Goal: Information Seeking & Learning: Learn about a topic

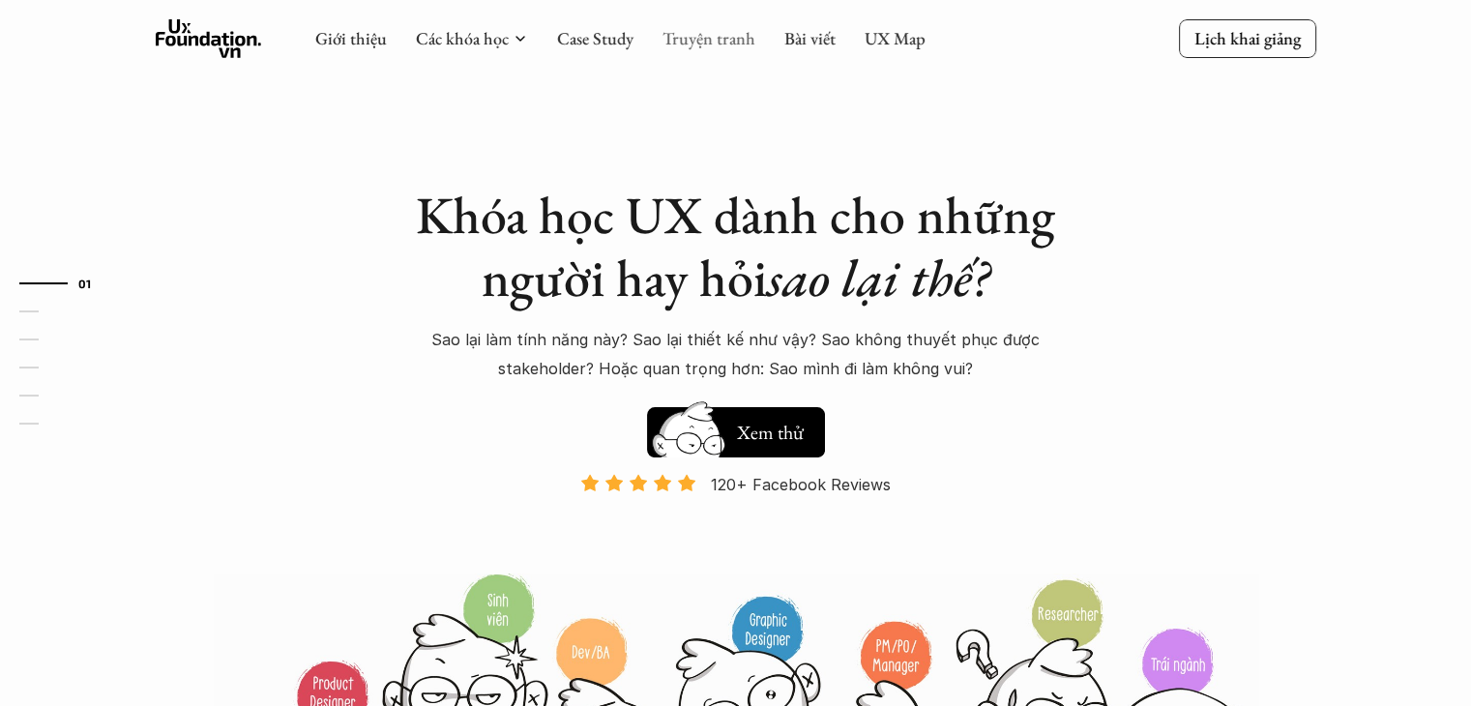
click at [735, 46] on link "Truyện tranh" at bounding box center [709, 38] width 93 height 22
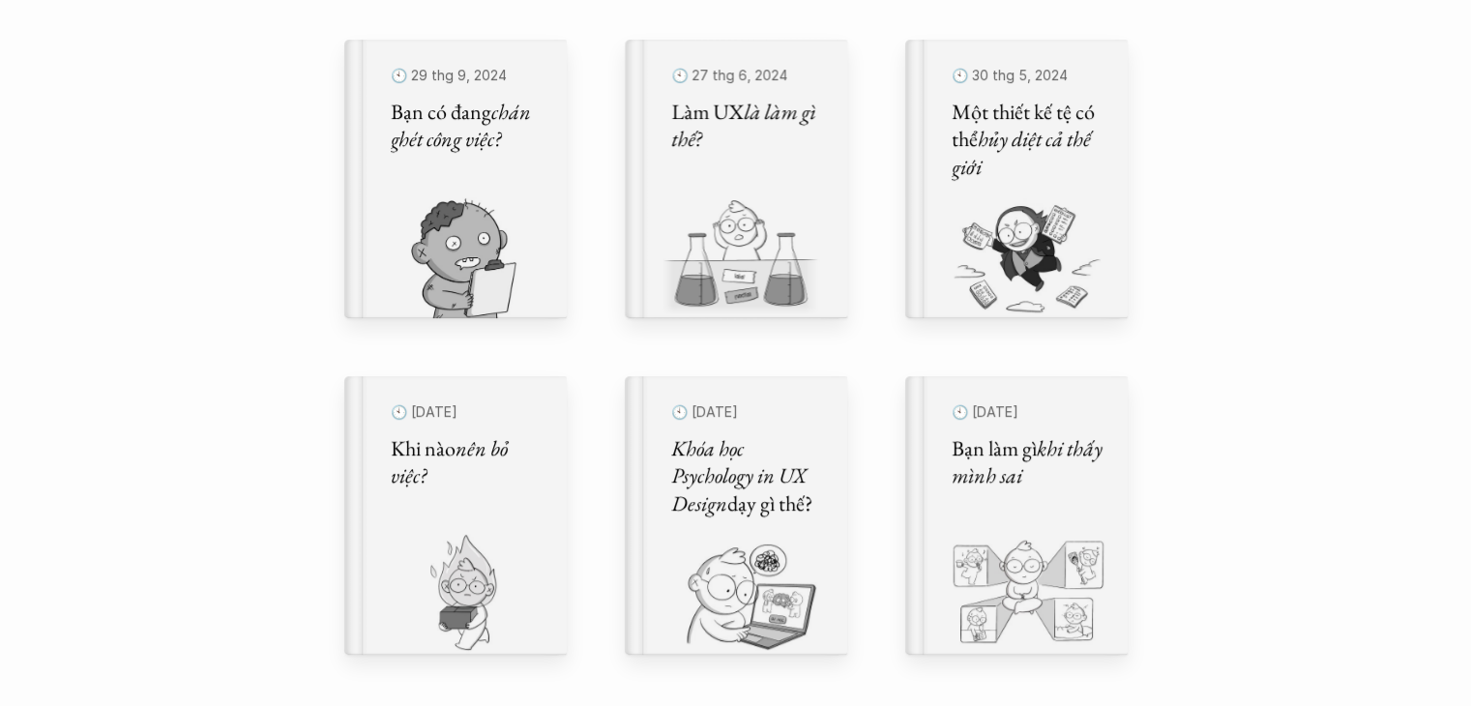
scroll to position [677, 0]
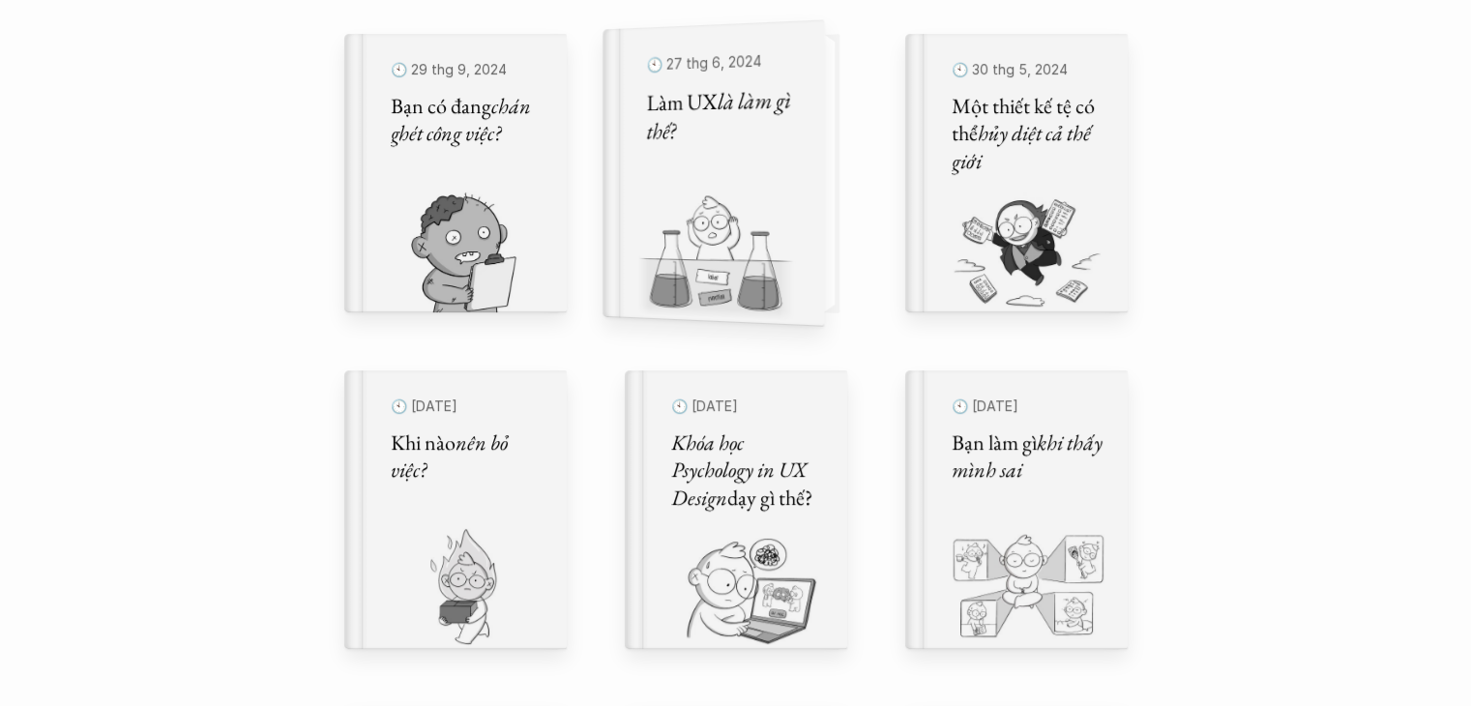
click at [780, 149] on div "🕙 27 thg 6, 2024 Làm UX là làm gì thế?" at bounding box center [722, 173] width 153 height 254
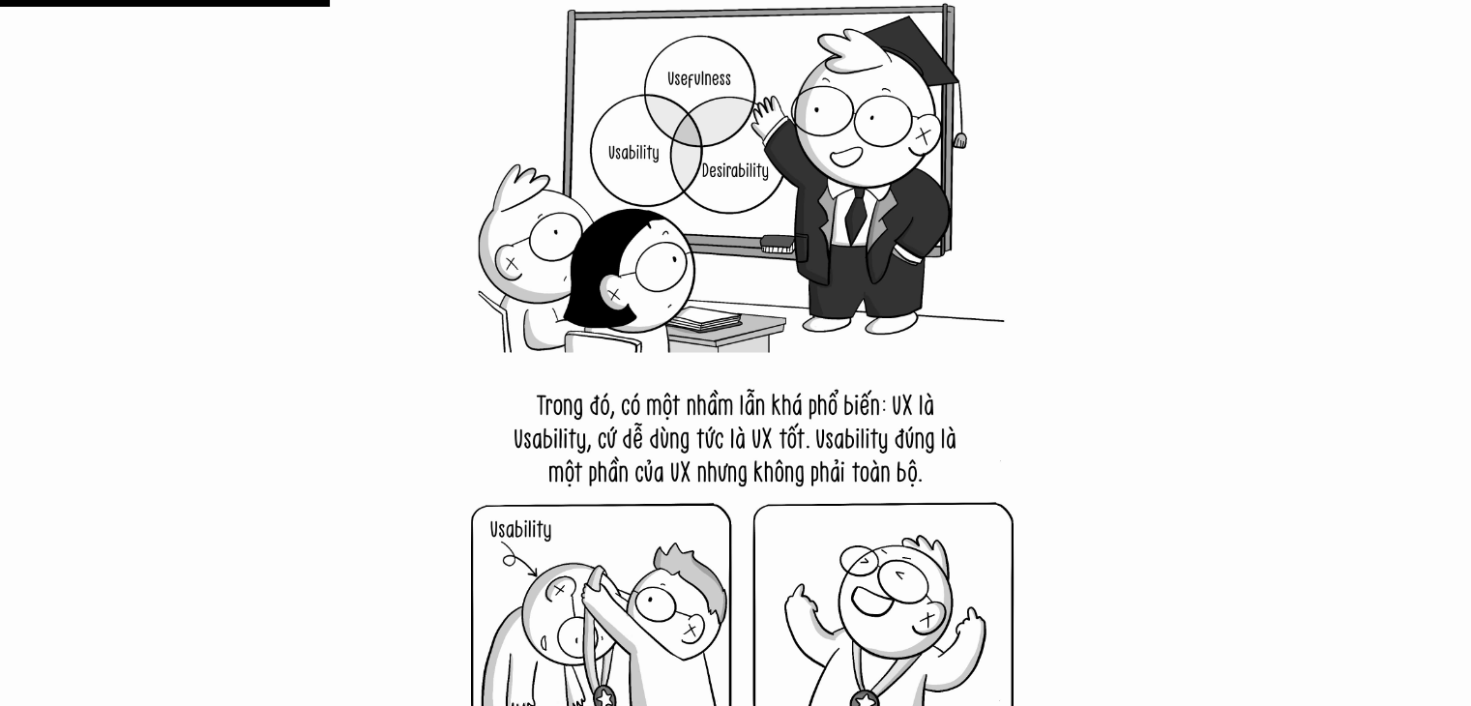
scroll to position [5611, 0]
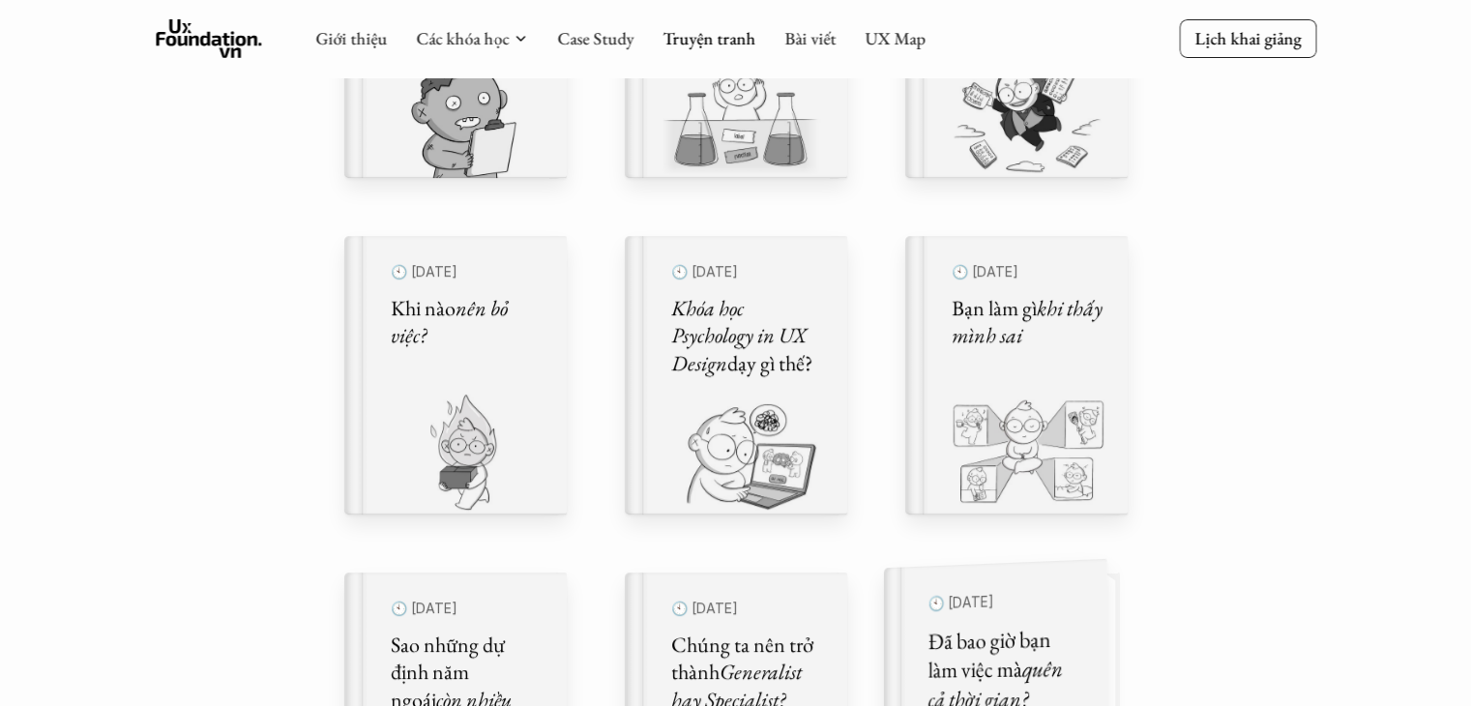
scroll to position [754, 0]
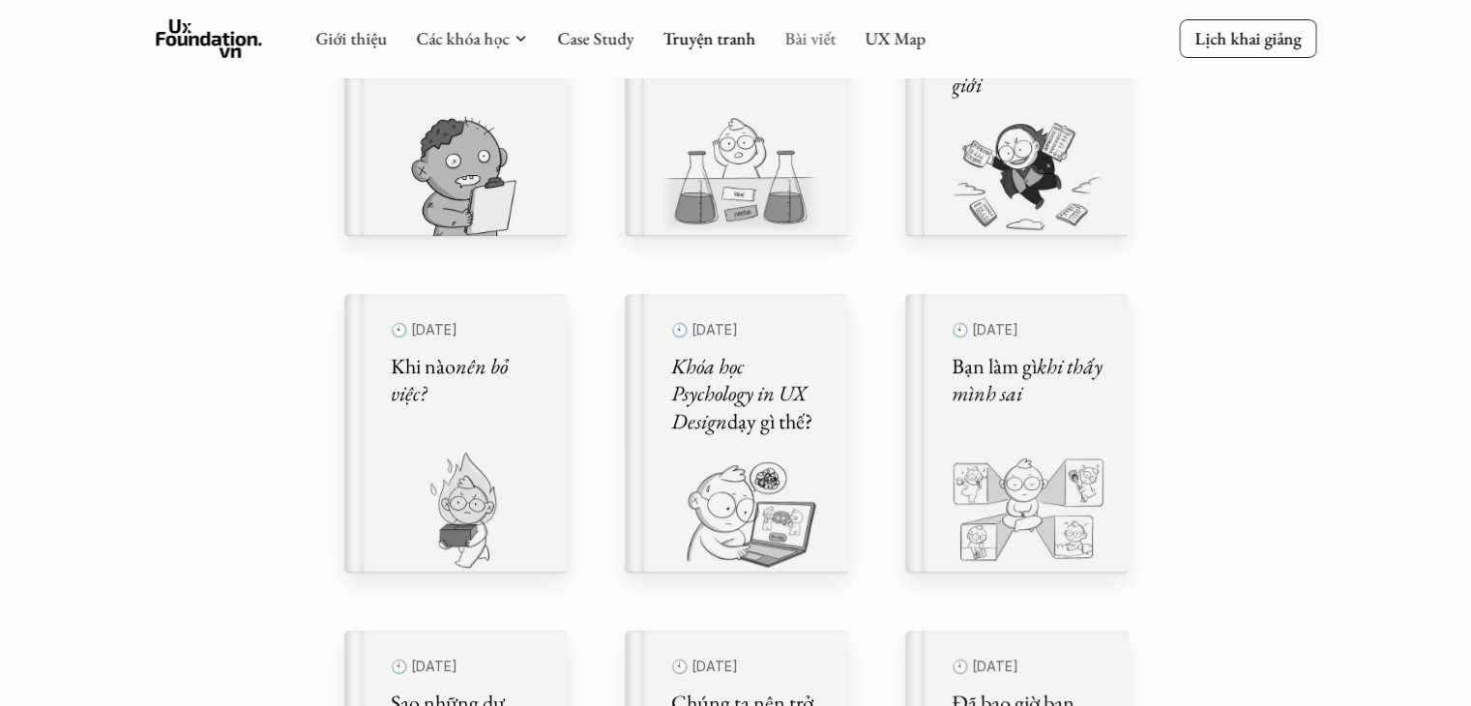
click at [794, 42] on link "Bài viết" at bounding box center [810, 38] width 51 height 22
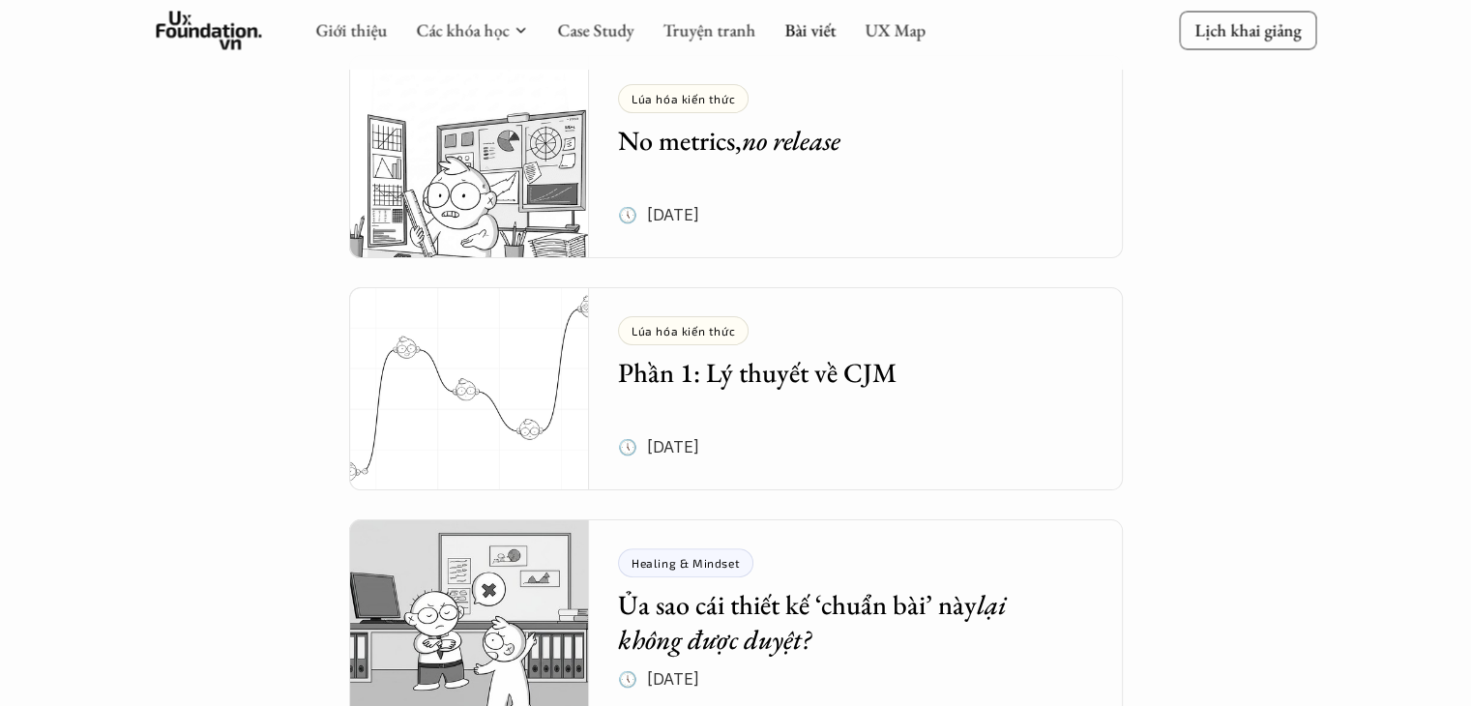
scroll to position [387, 0]
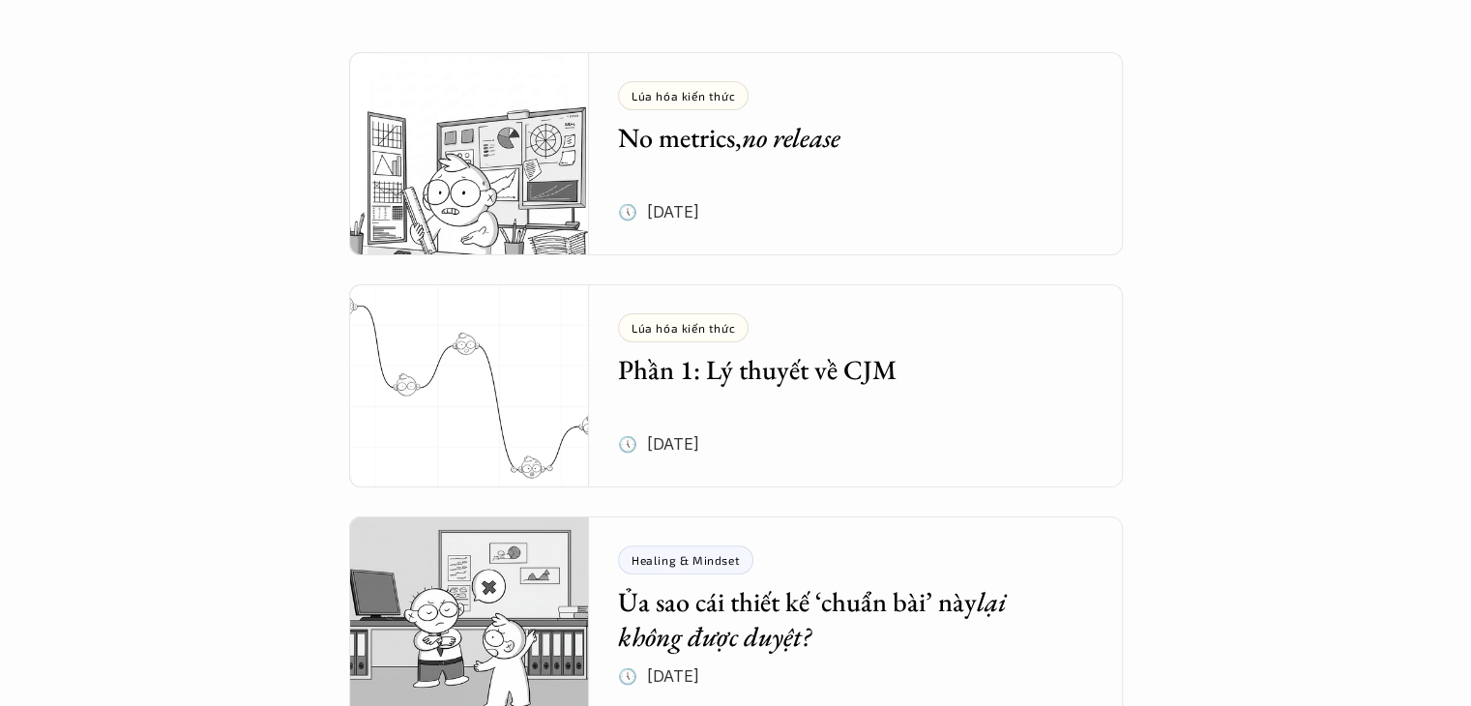
click at [840, 148] on em "no release" at bounding box center [791, 137] width 99 height 35
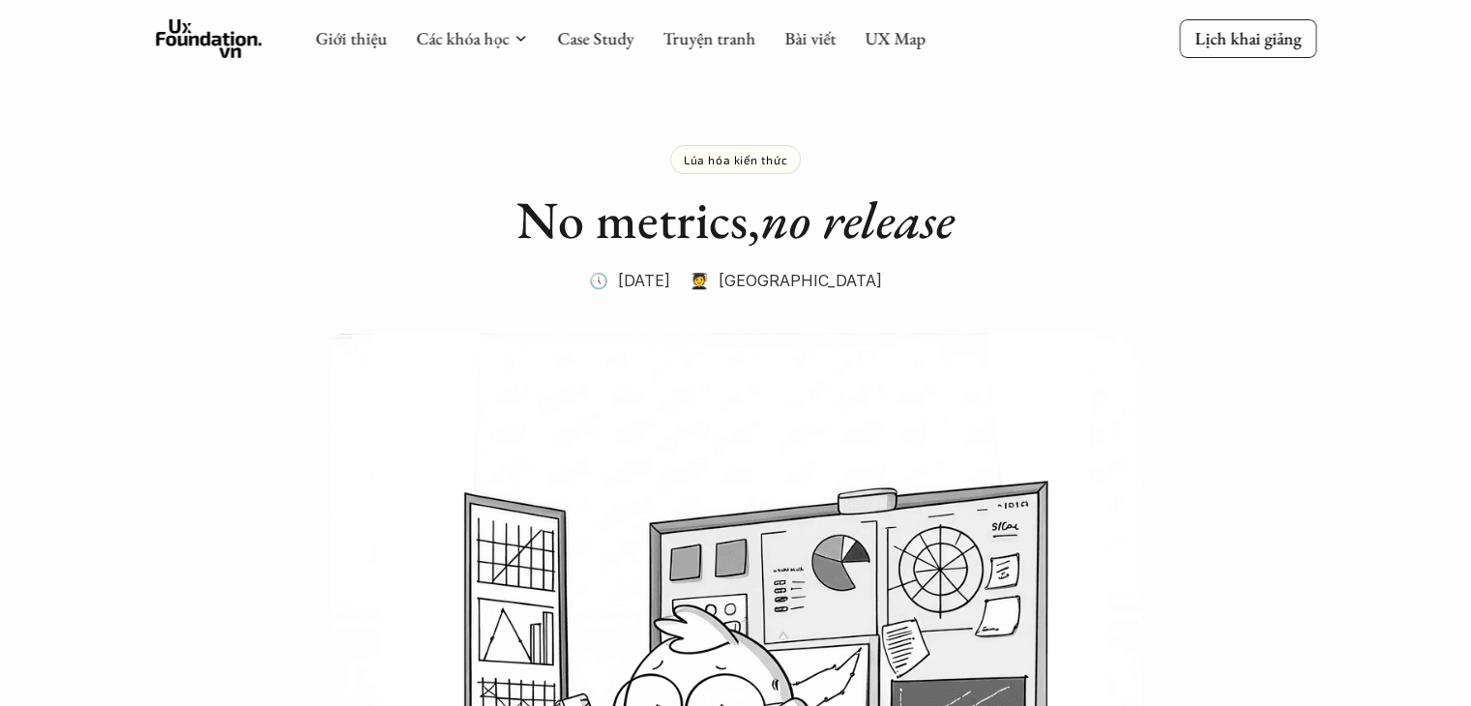
drag, startPoint x: 520, startPoint y: 223, endPoint x: 958, endPoint y: 209, distance: 438.5
click at [958, 209] on h1 "No metrics, no release" at bounding box center [736, 220] width 774 height 63
click at [945, 159] on div at bounding box center [945, 159] width 0 height 0
drag, startPoint x: 1078, startPoint y: 338, endPoint x: 969, endPoint y: 327, distance: 108.9
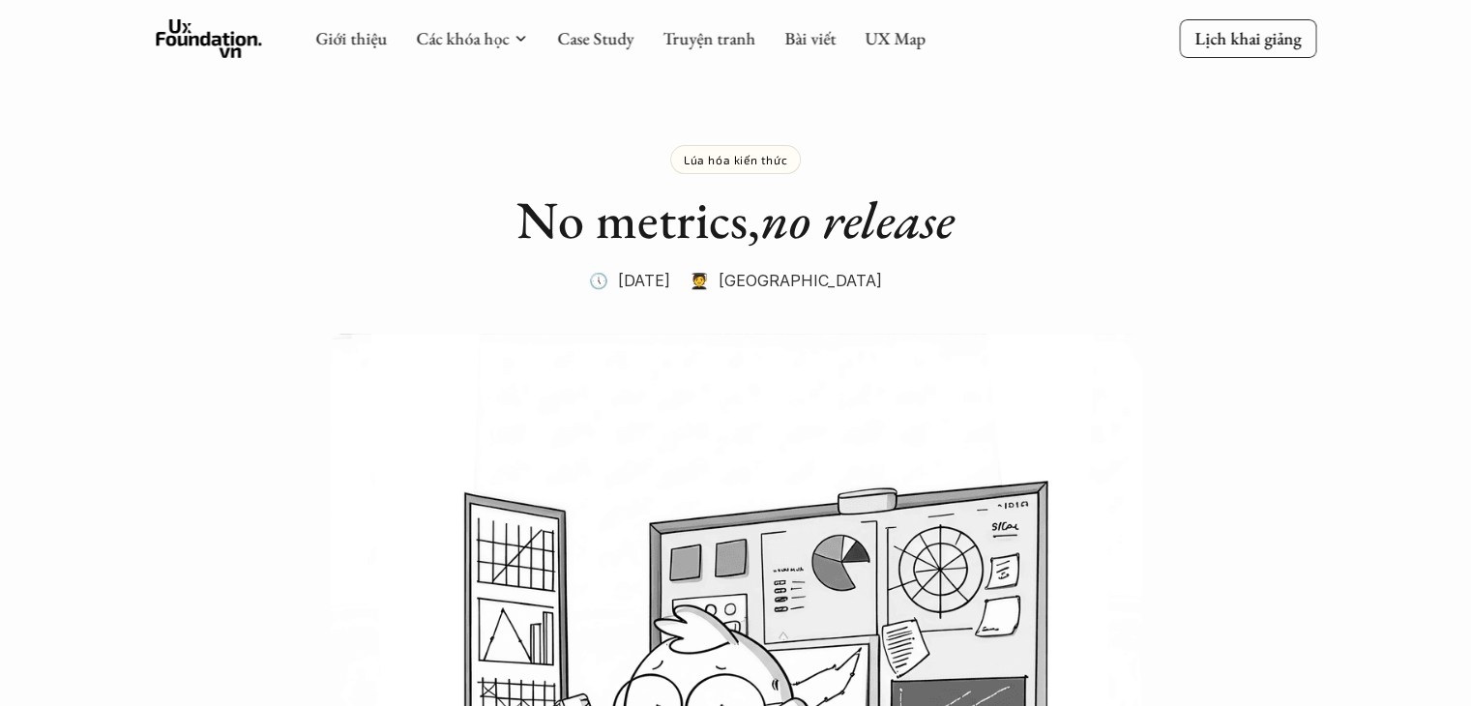
click at [1076, 338] on img at bounding box center [736, 606] width 813 height 544
copy h1 "No metrics, no release"
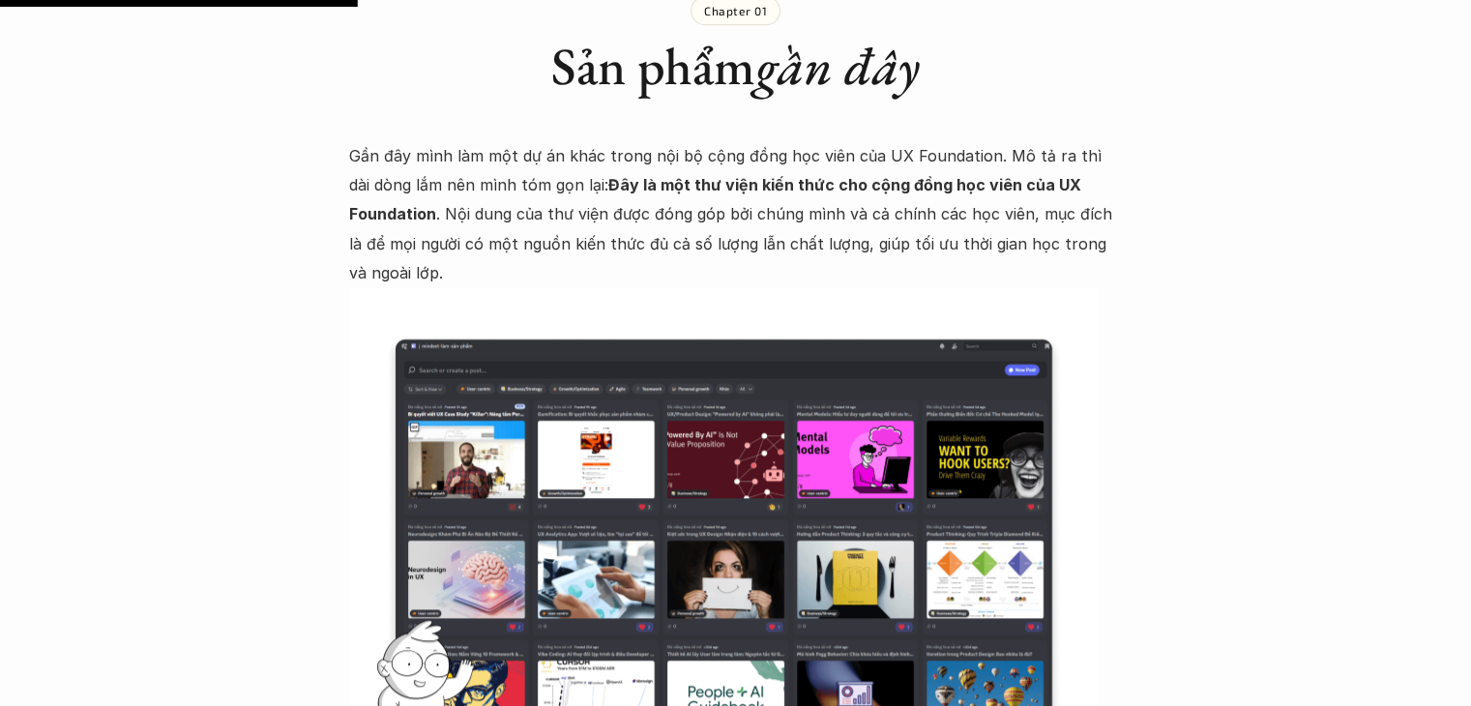
scroll to position [1741, 0]
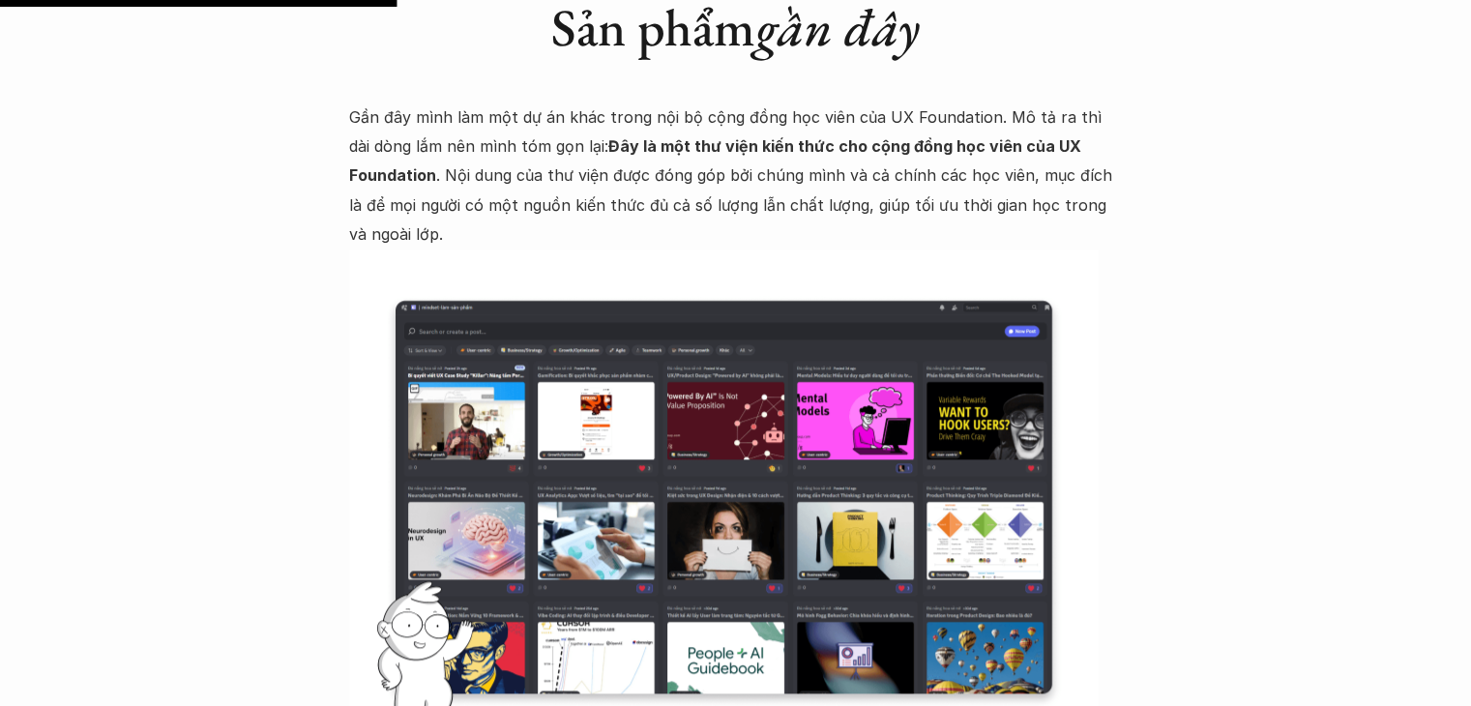
click at [630, 352] on img at bounding box center [724, 497] width 750 height 495
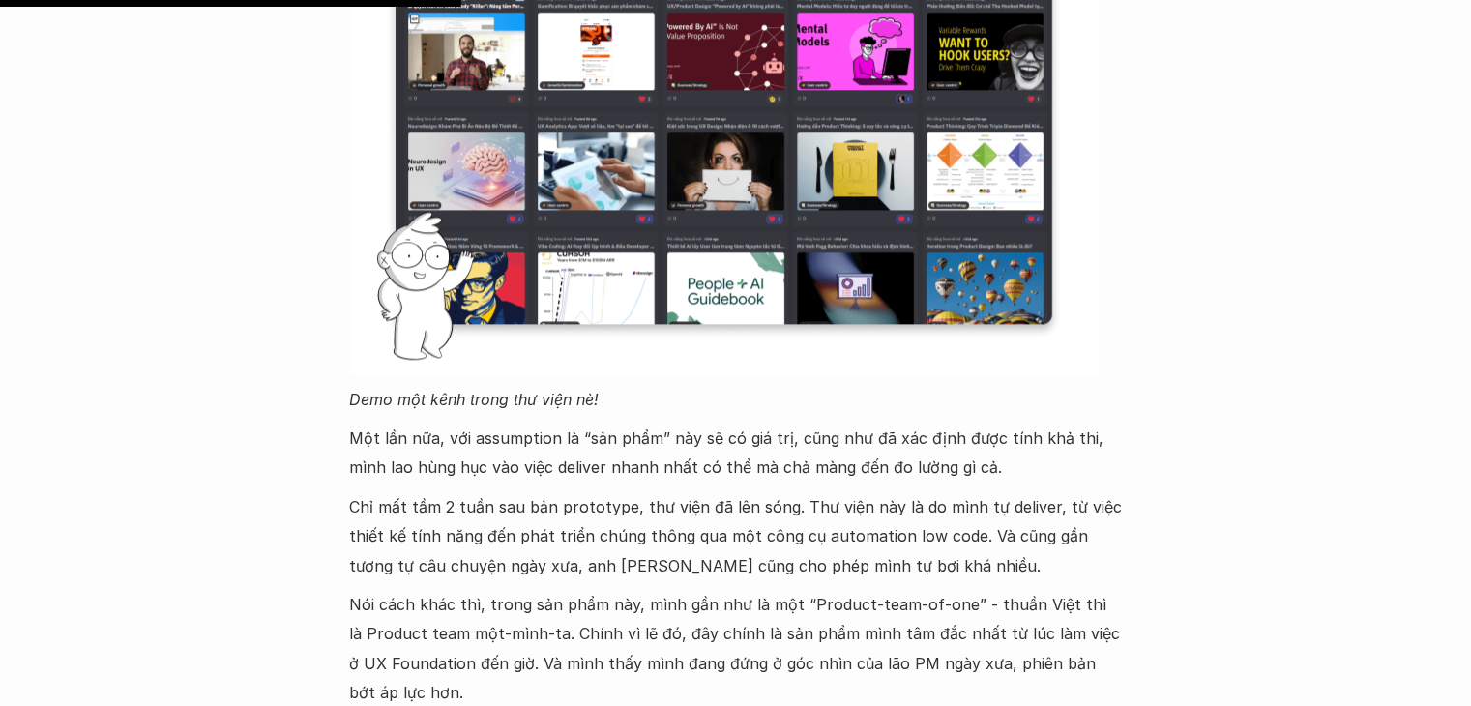
scroll to position [2119, 0]
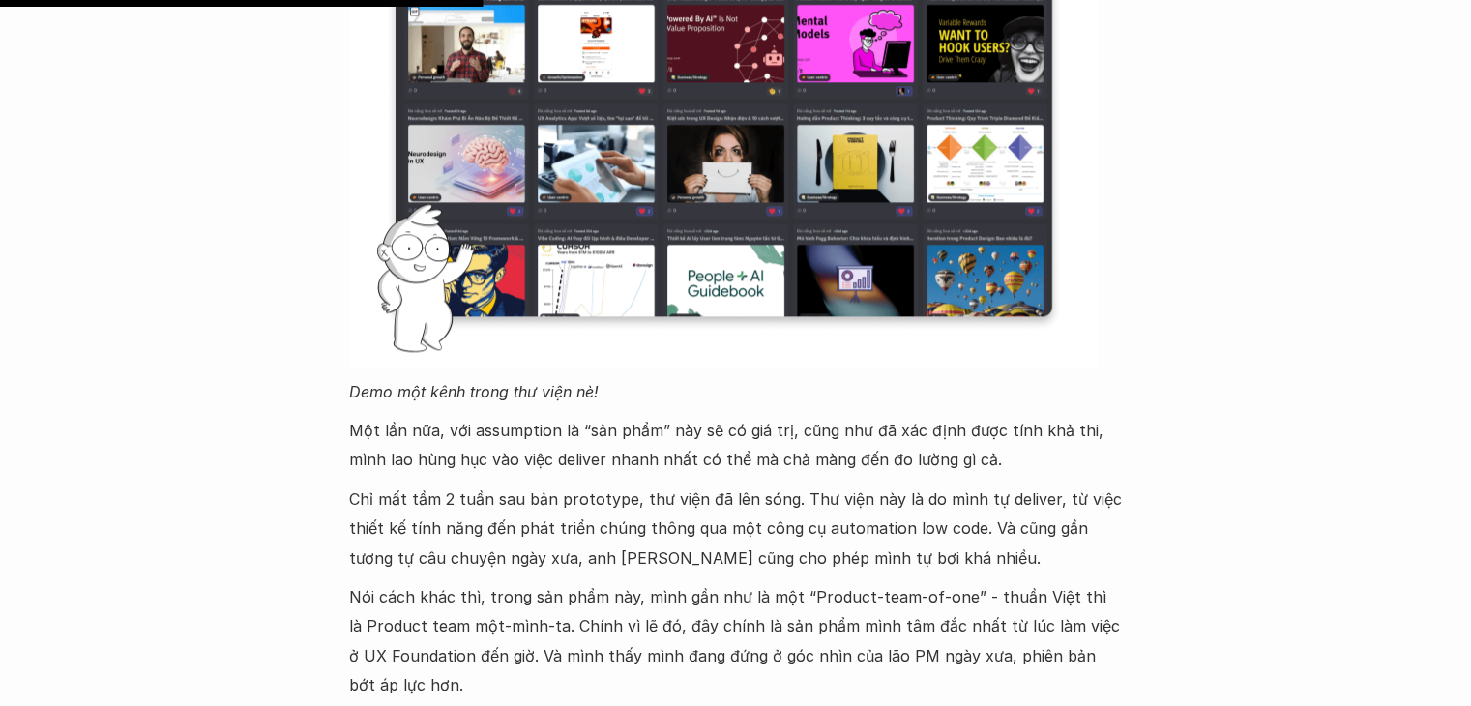
drag, startPoint x: 471, startPoint y: 396, endPoint x: 550, endPoint y: 382, distance: 79.5
click at [550, 382] on div "Gần đây mình làm một dự án khác trong nội bộ cộng đồng học viên của UX Foundati…" at bounding box center [736, 212] width 774 height 975
click at [537, 365] on div at bounding box center [537, 365] width 0 height 0
copy p "assumption"
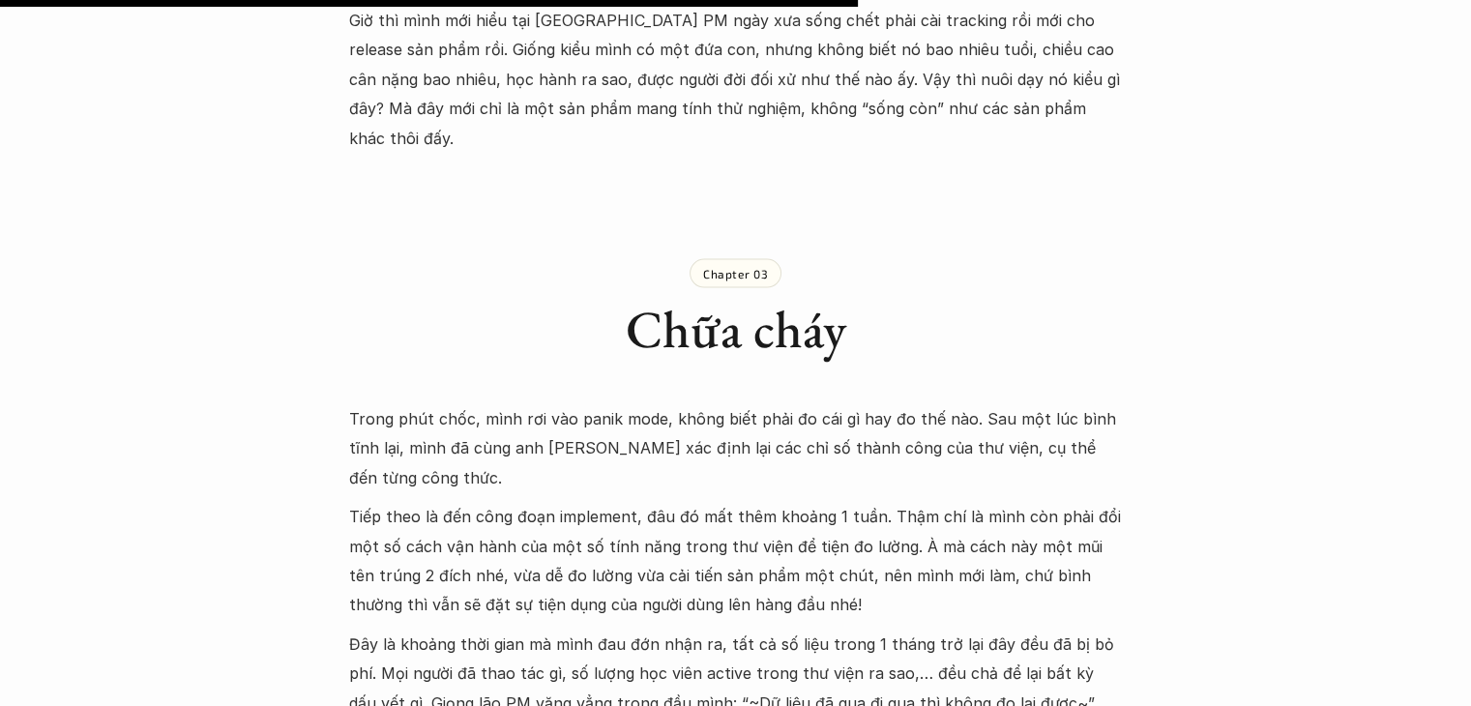
scroll to position [3860, 0]
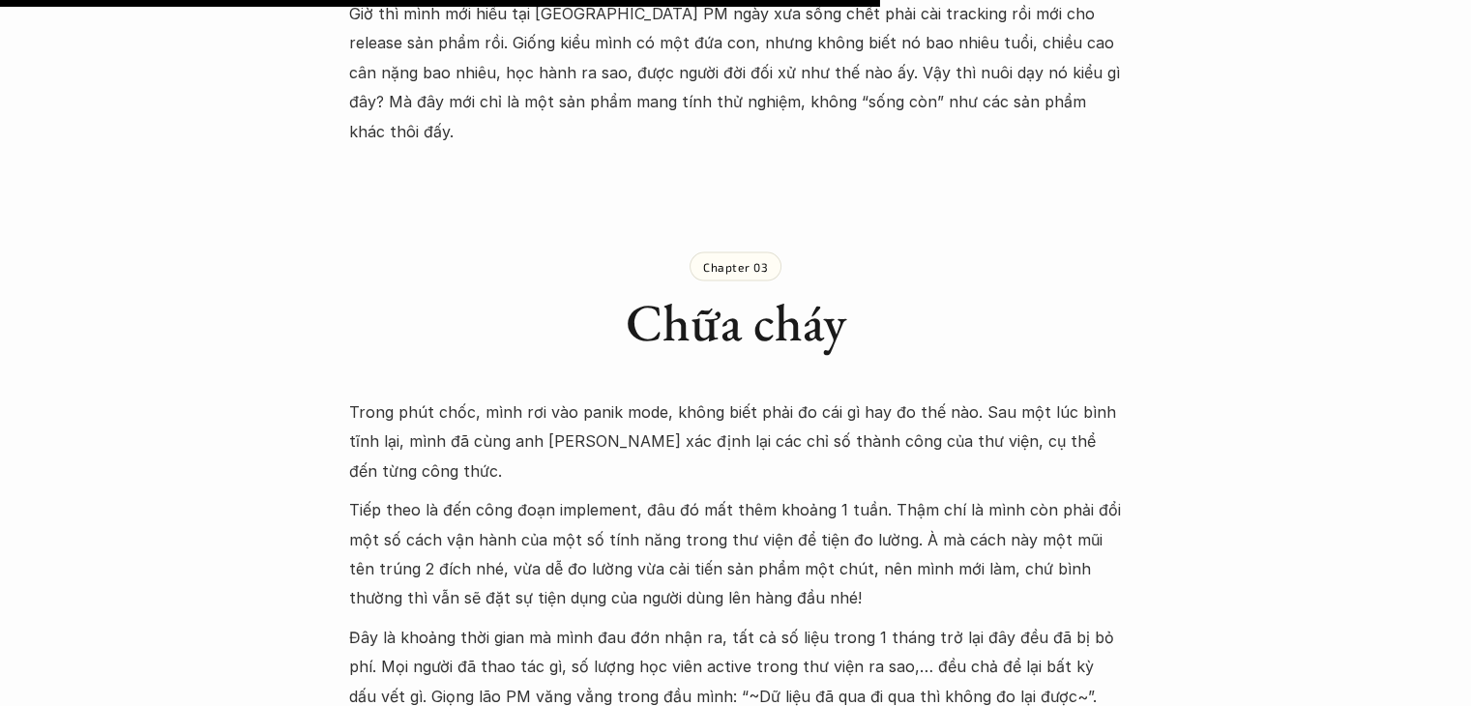
drag, startPoint x: 571, startPoint y: 357, endPoint x: 655, endPoint y: 364, distance: 84.4
click at [655, 398] on p "Trong phút chốc, mình rơi vào panik mode, không biết phải đo cái gì hay đo thế …" at bounding box center [736, 442] width 774 height 88
copy p "panik mode"
click at [983, 210] on div "Chapter 03 Chữa cháy" at bounding box center [736, 286] width 774 height 203
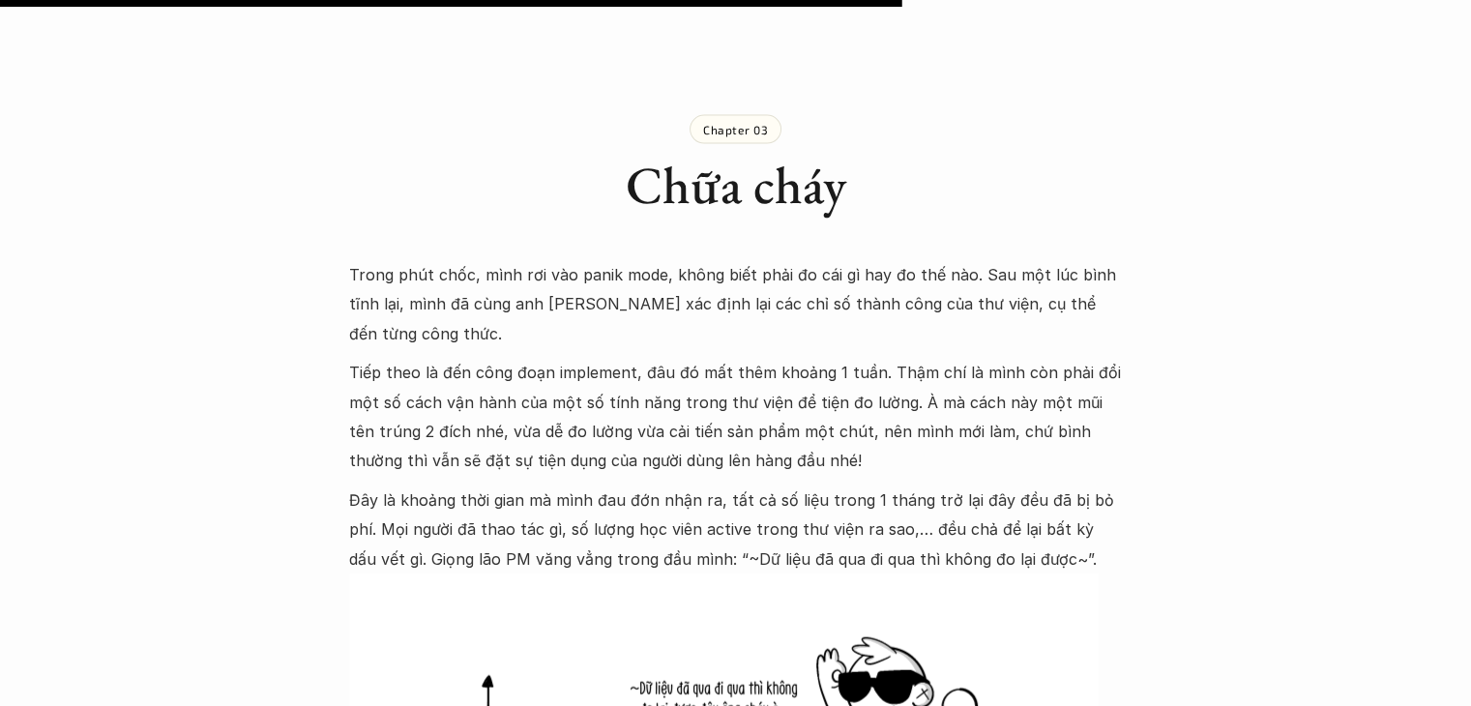
scroll to position [4054, 0]
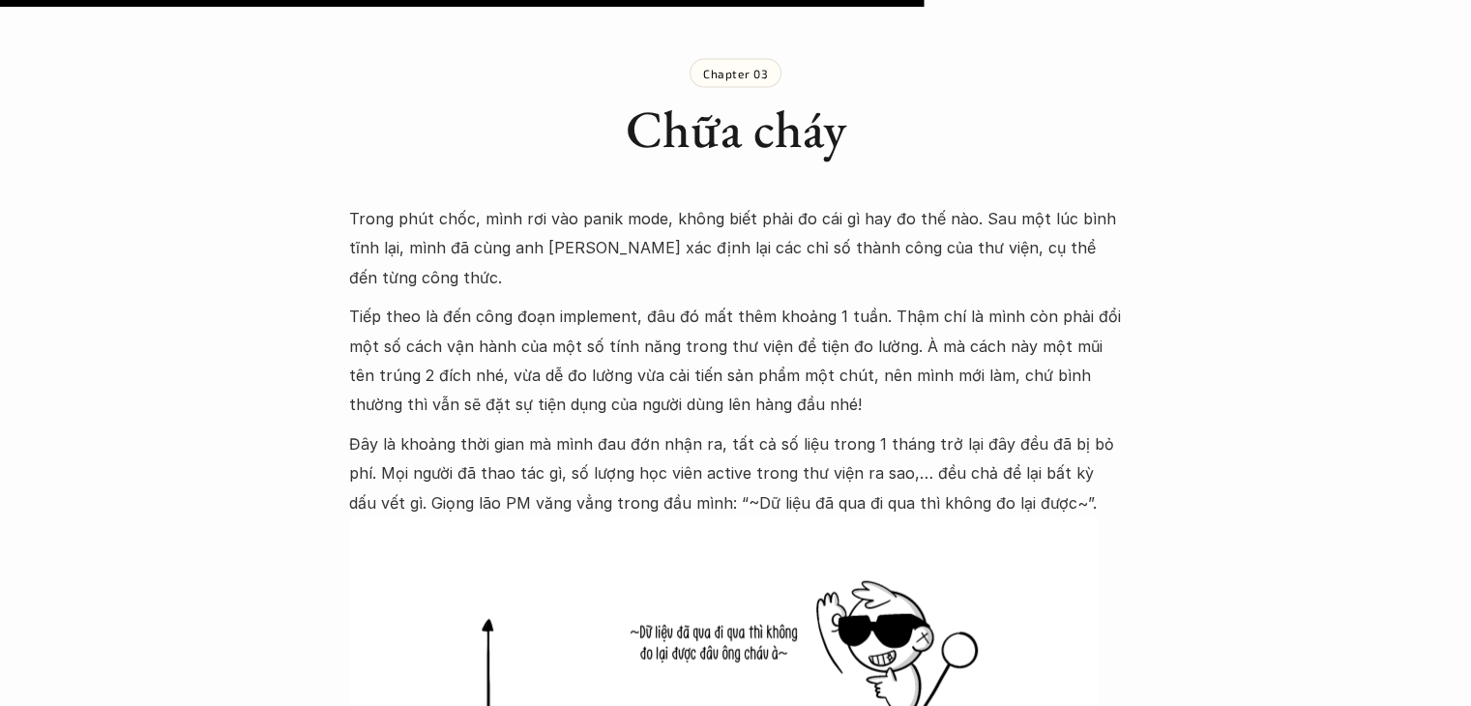
drag, startPoint x: 555, startPoint y: 227, endPoint x: 637, endPoint y: 231, distance: 81.4
click at [637, 302] on p "Tiếp theo là đến công đoạn implement, đâu đó mất thêm khoảng 1 tuần. Thậm chí l…" at bounding box center [736, 361] width 774 height 118
drag, startPoint x: 550, startPoint y: 225, endPoint x: 630, endPoint y: 212, distance: 81.4
click at [630, 212] on div "Trong phút chốc, mình rơi vào panik mode, không biết phải đo cái gì hay đo thế …" at bounding box center [736, 608] width 774 height 809
copy p "implement"
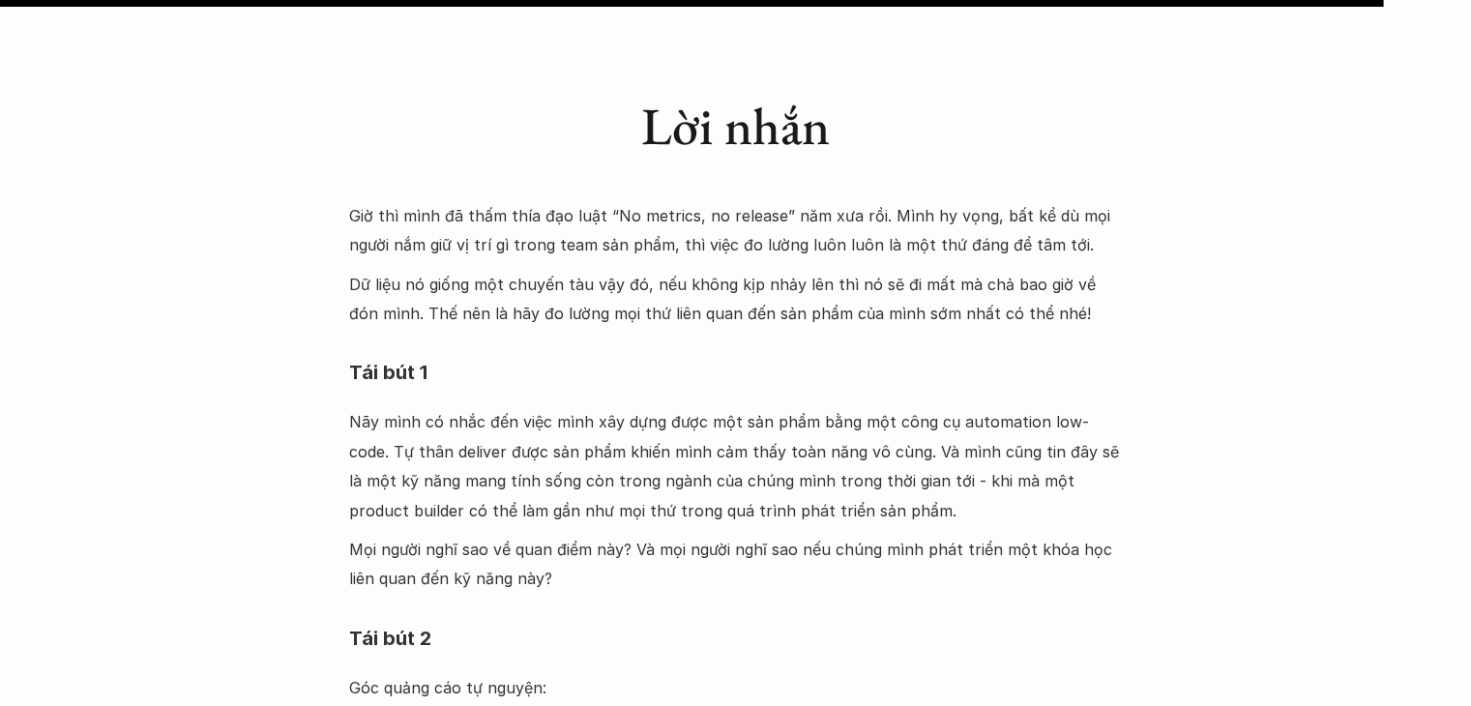
scroll to position [6085, 0]
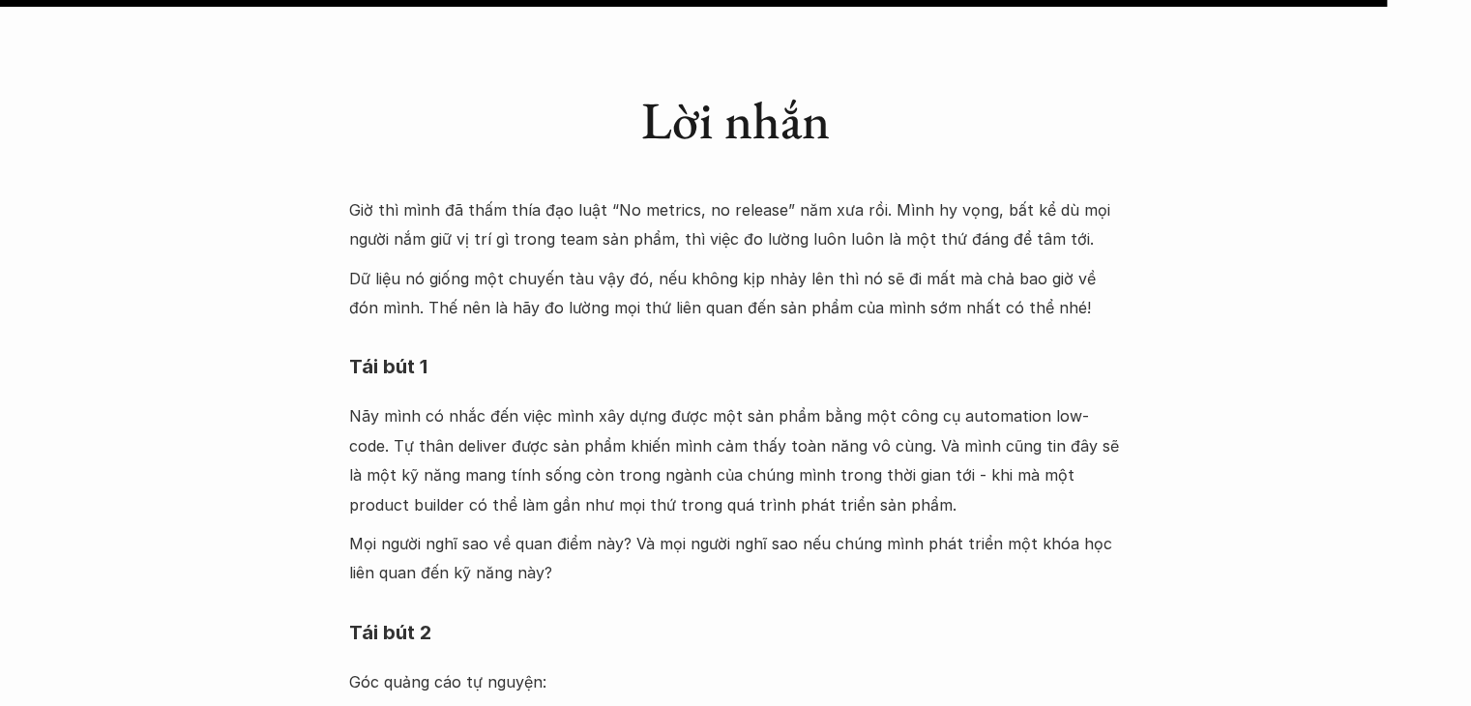
drag, startPoint x: 950, startPoint y: 325, endPoint x: 1162, endPoint y: 312, distance: 212.3
click at [1149, 291] on div at bounding box center [1149, 291] width 0 height 0
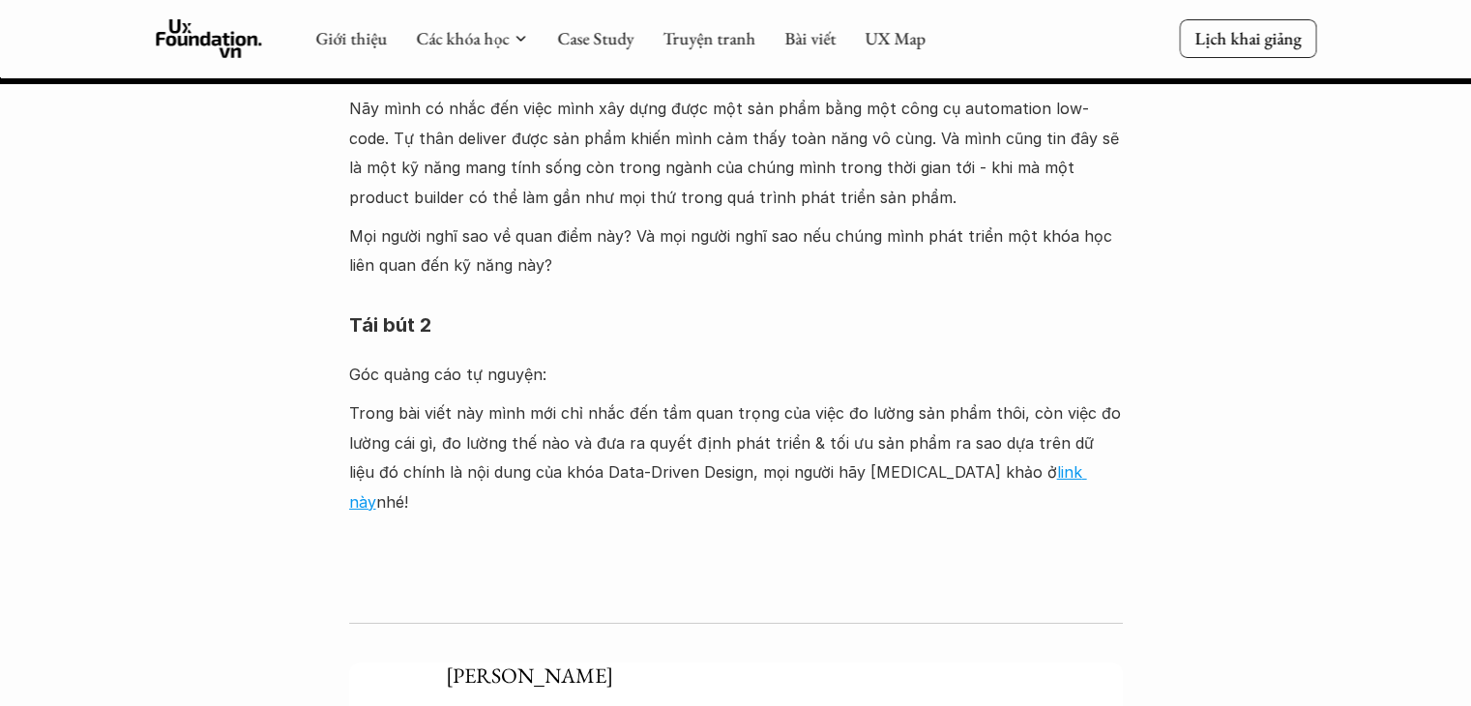
scroll to position [6375, 0]
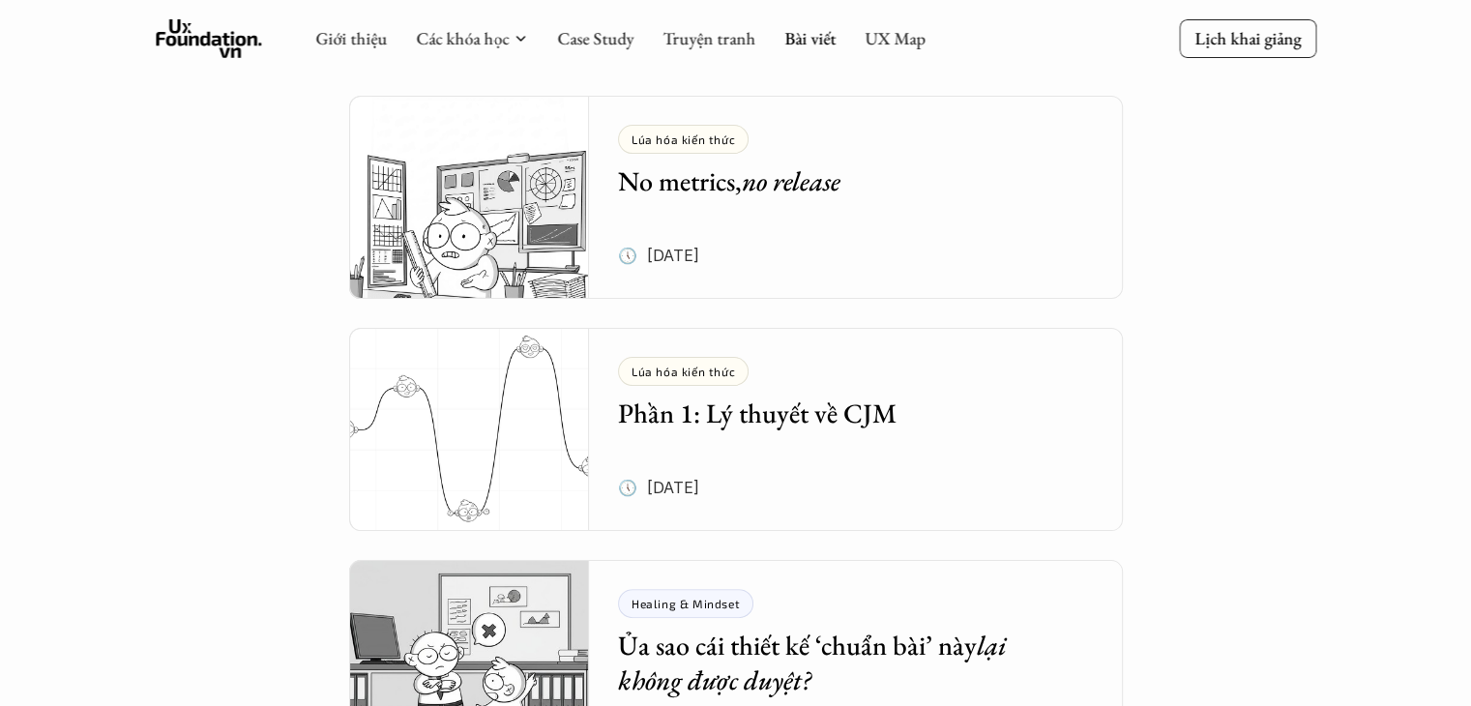
scroll to position [387, 0]
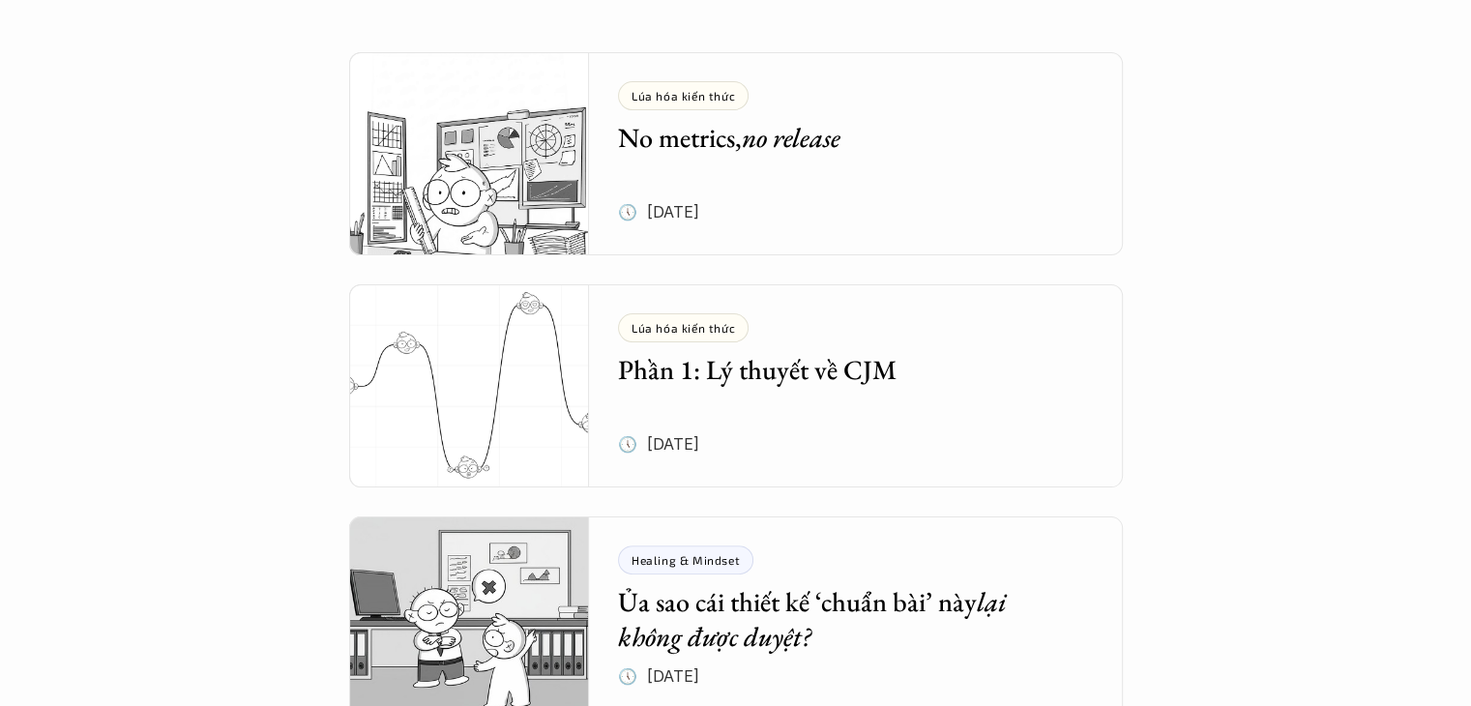
click at [870, 331] on div "Lúa hóa kiến thức Phần 1: Lý thuyết về CJM" at bounding box center [841, 350] width 447 height 74
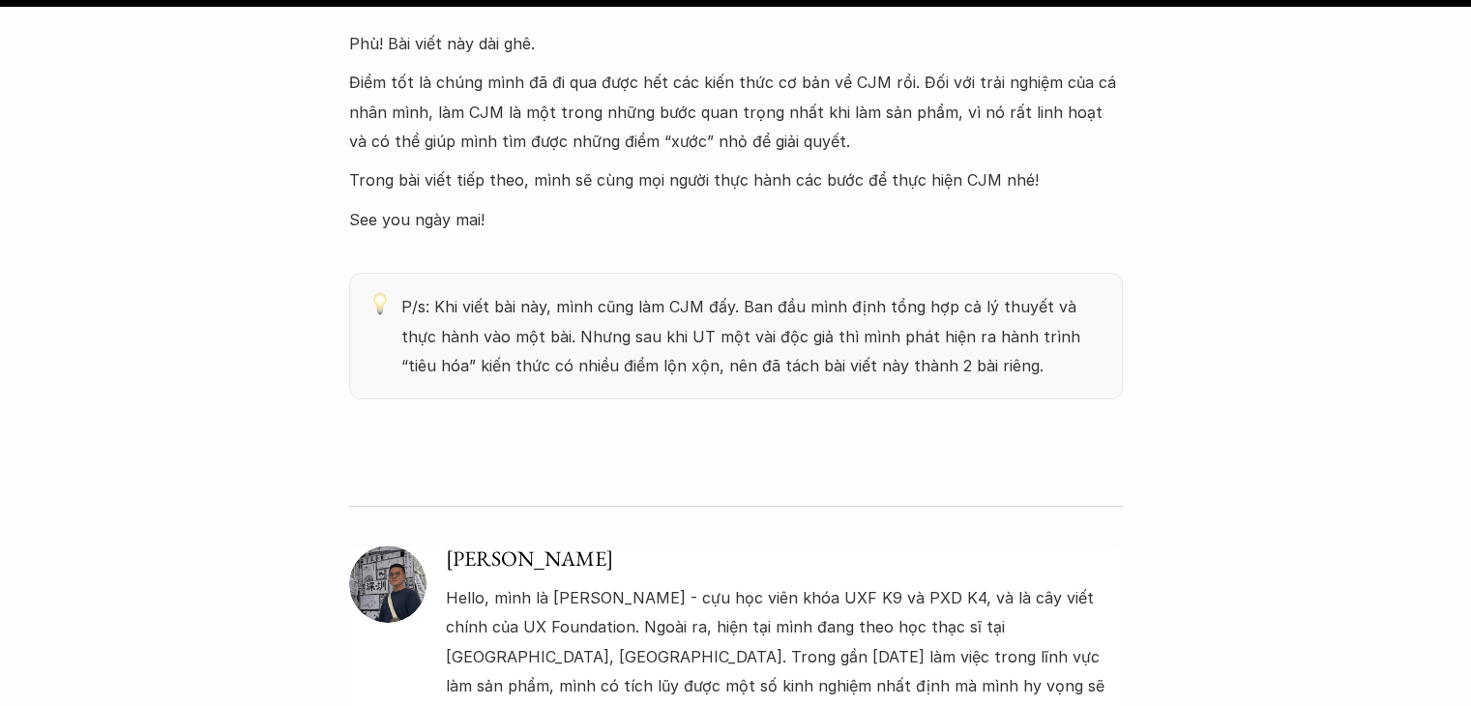
scroll to position [15189, 0]
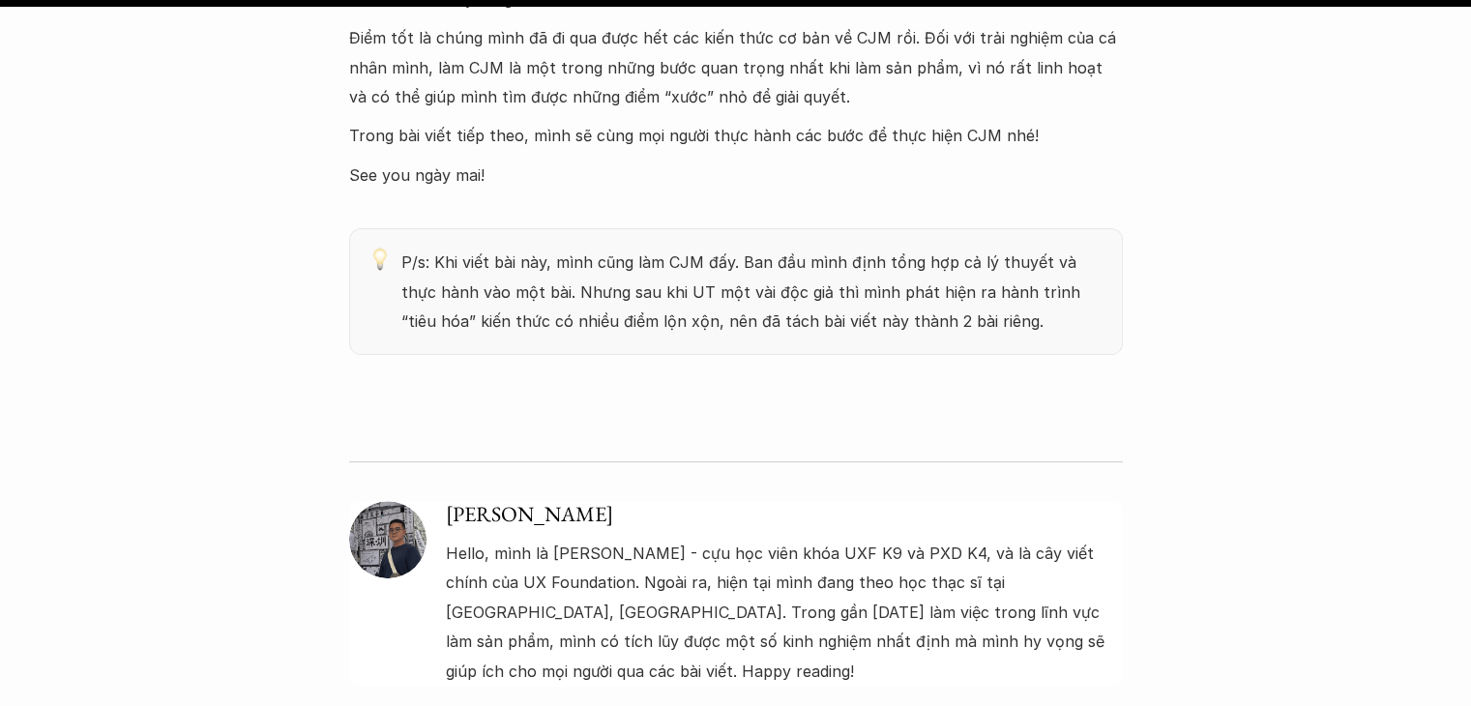
click at [388, 501] on img at bounding box center [387, 539] width 77 height 77
click at [503, 501] on h5 "[PERSON_NAME]" at bounding box center [784, 515] width 677 height 28
click at [505, 501] on h5 "[PERSON_NAME]" at bounding box center [784, 515] width 677 height 28
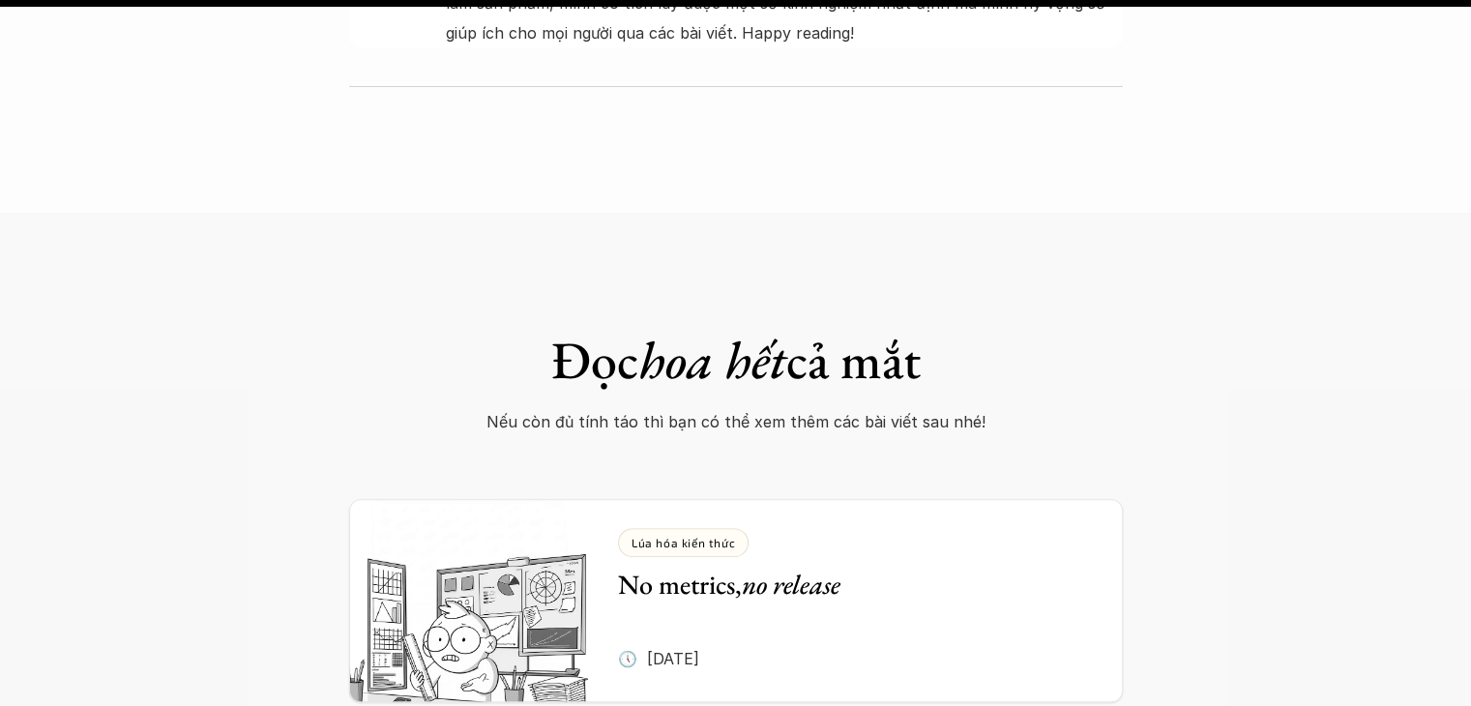
scroll to position [15963, 0]
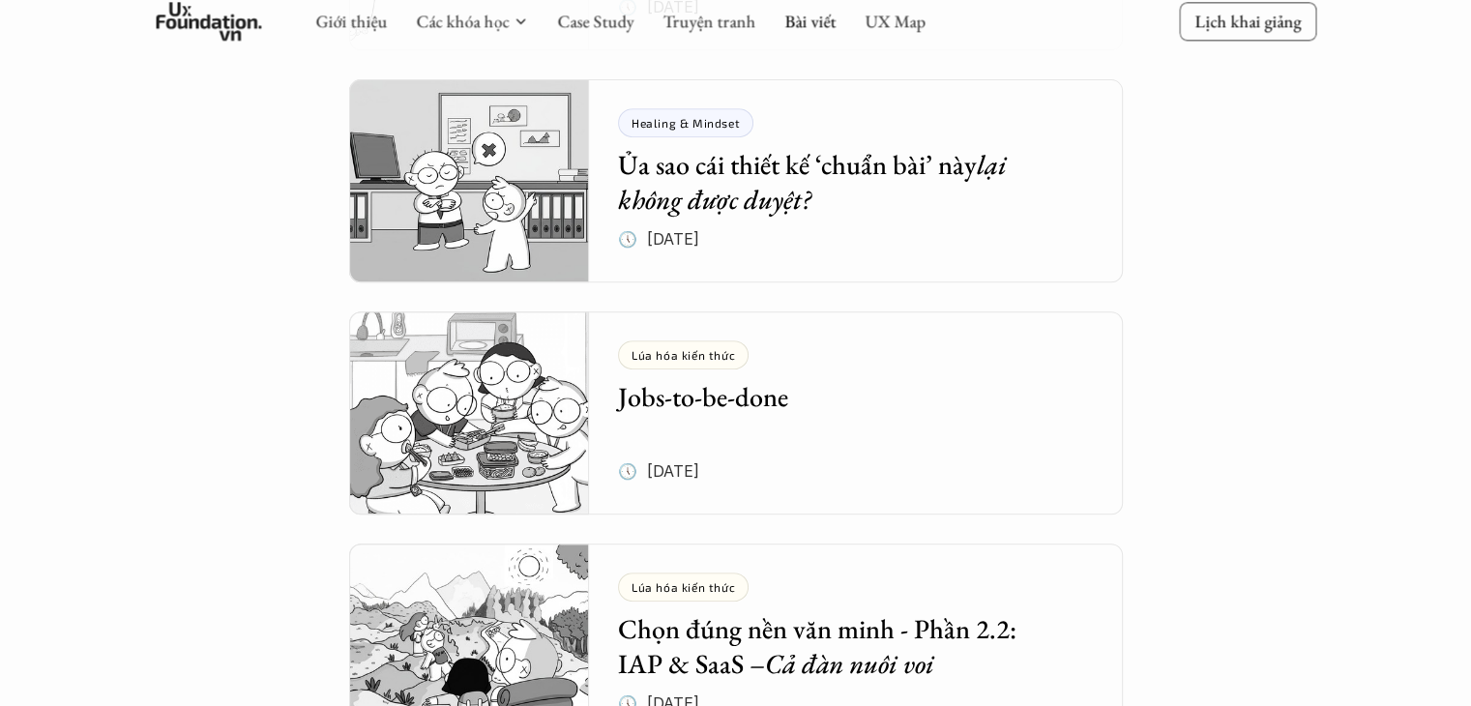
scroll to position [774, 0]
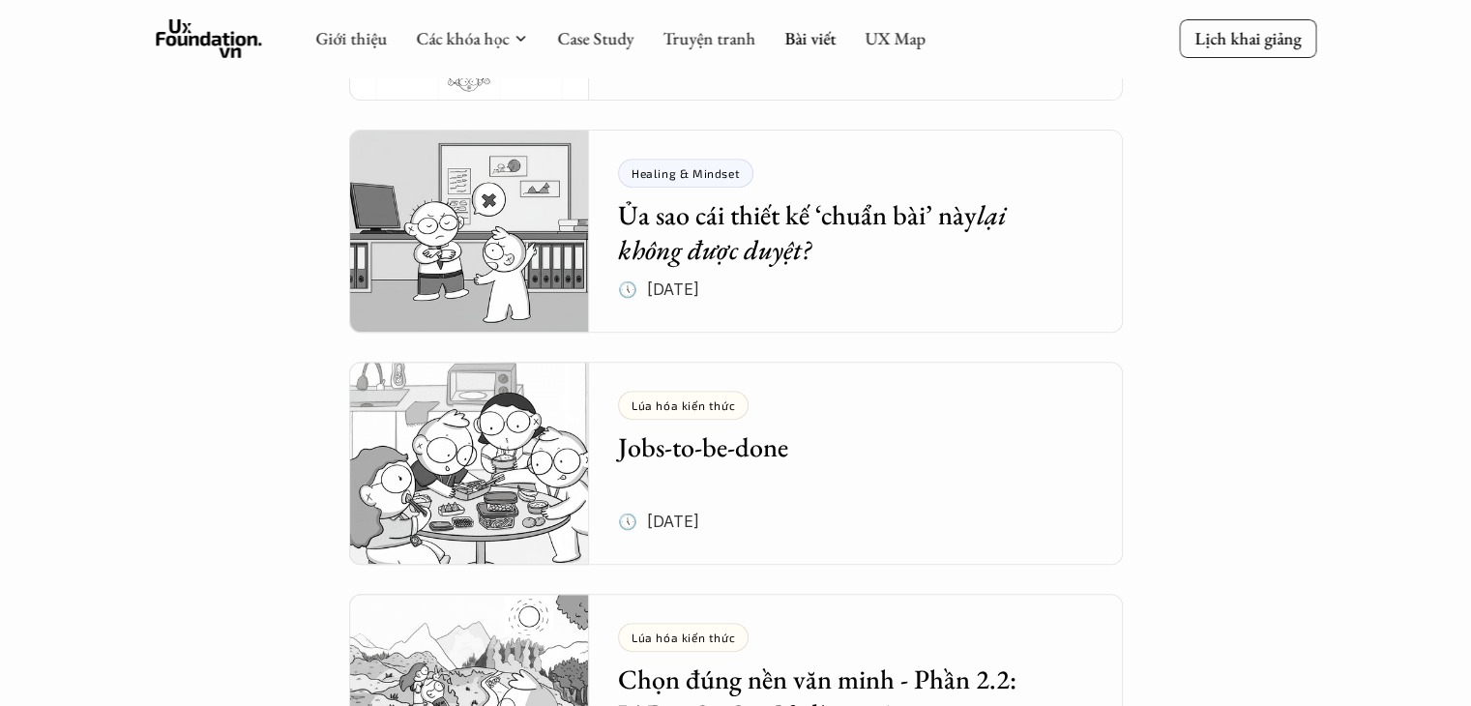
click at [921, 210] on h5 "Ủa sao cái thiết kế ‘chuẩn bài’ này lại không được duyệt?" at bounding box center [841, 232] width 447 height 71
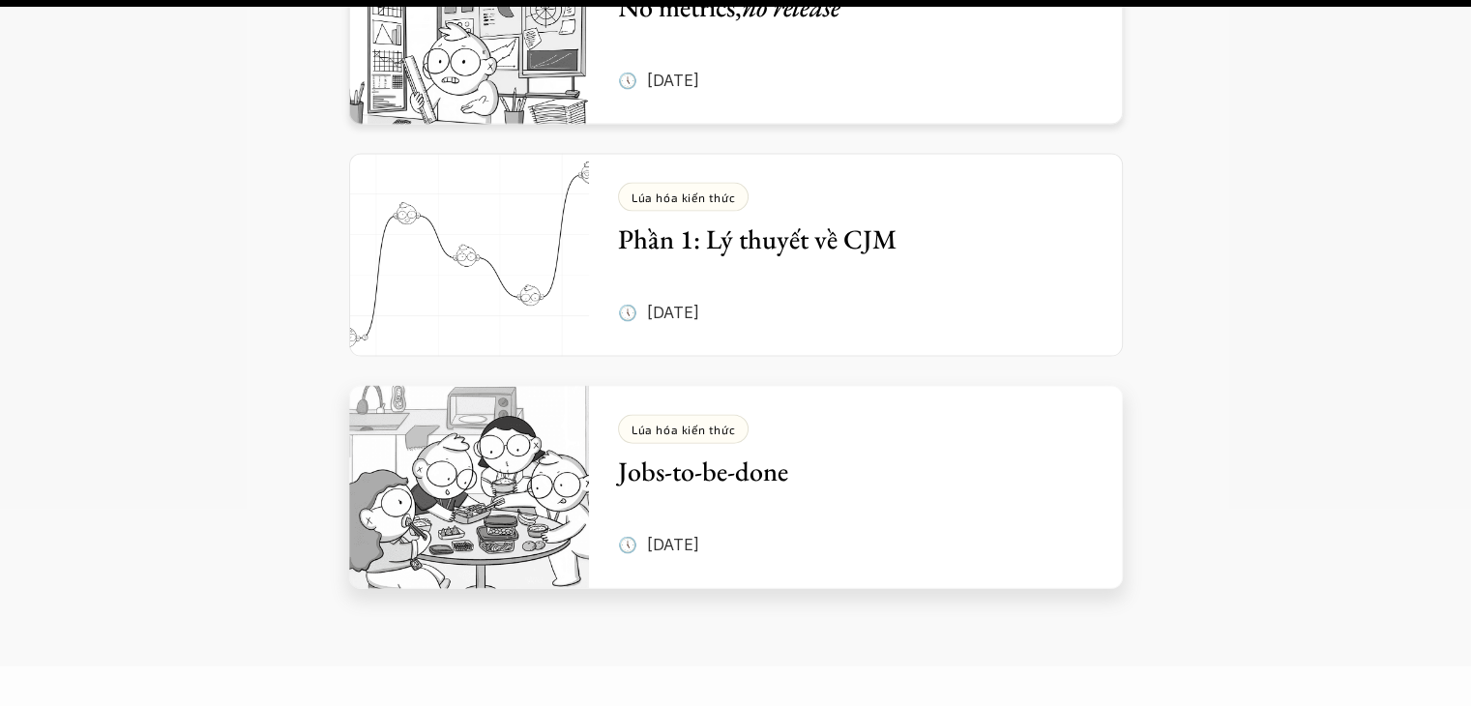
scroll to position [4644, 0]
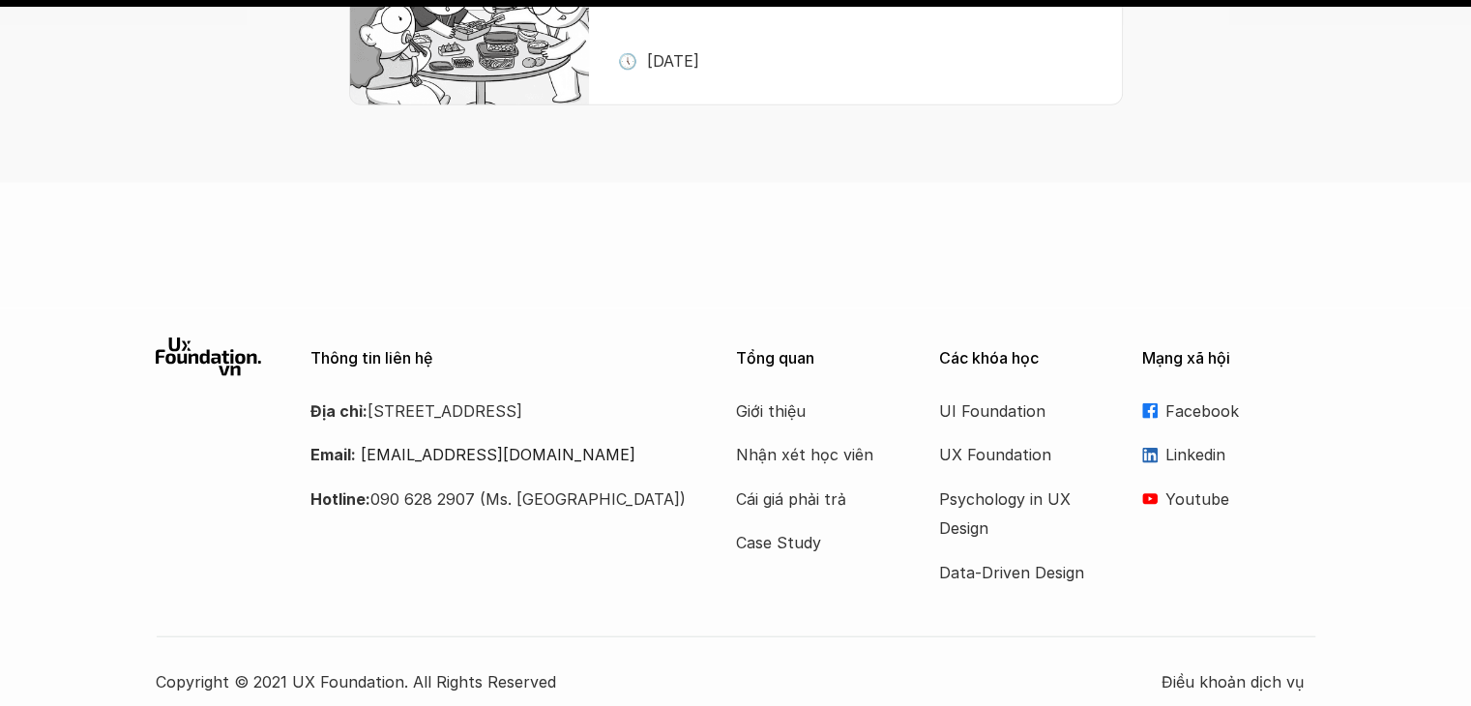
click at [1188, 440] on p "Linkedin" at bounding box center [1241, 454] width 151 height 29
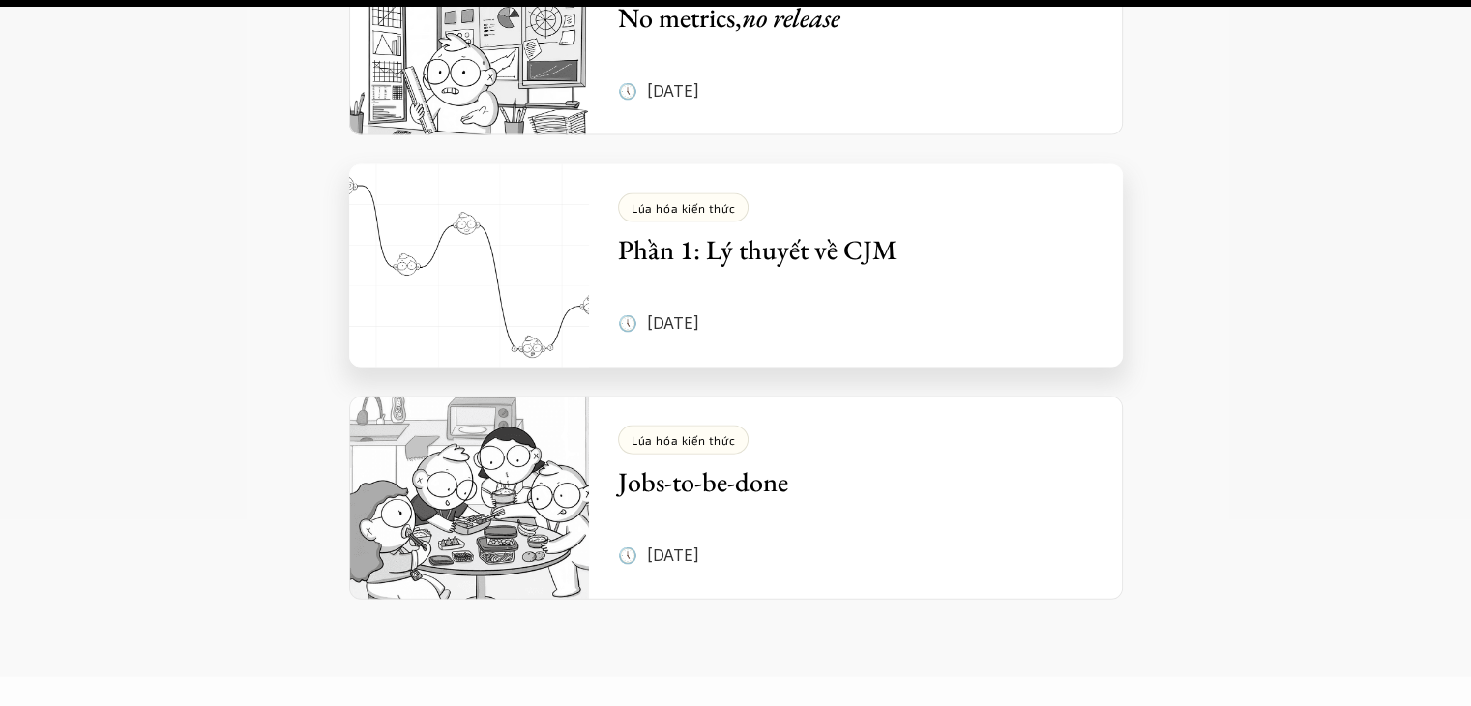
scroll to position [4257, 0]
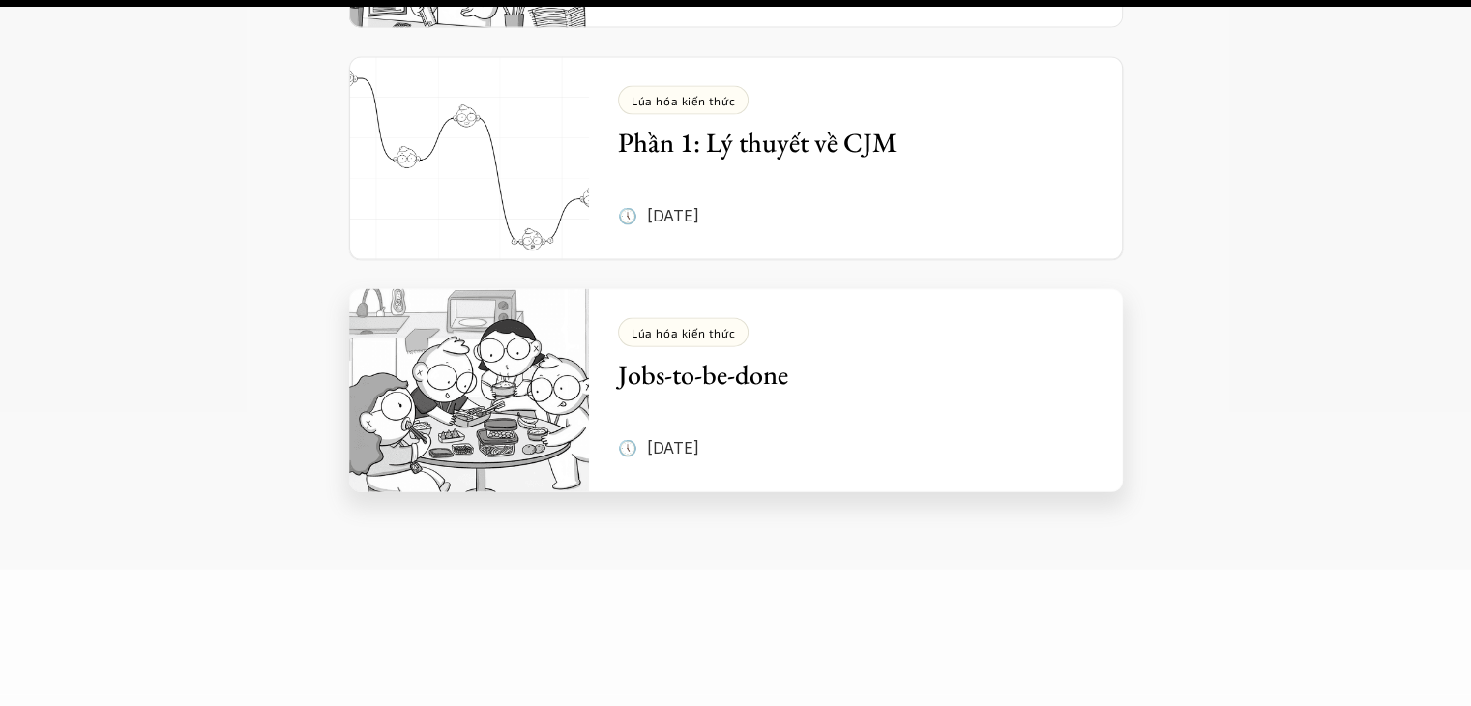
click at [810, 305] on div "Lúa hóa kiến thức Jobs-to-be-done 🕔 28 thg 5, 2025" at bounding box center [870, 390] width 505 height 203
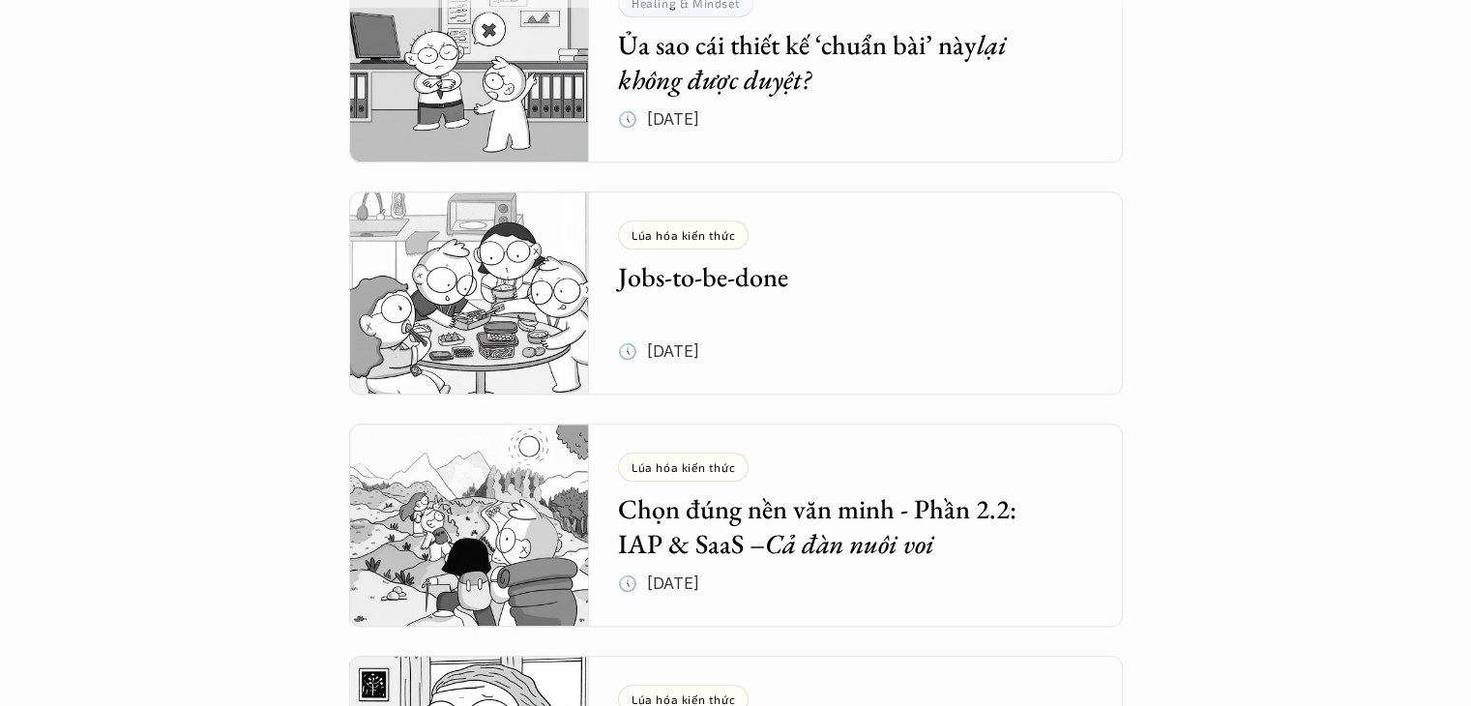
scroll to position [774, 0]
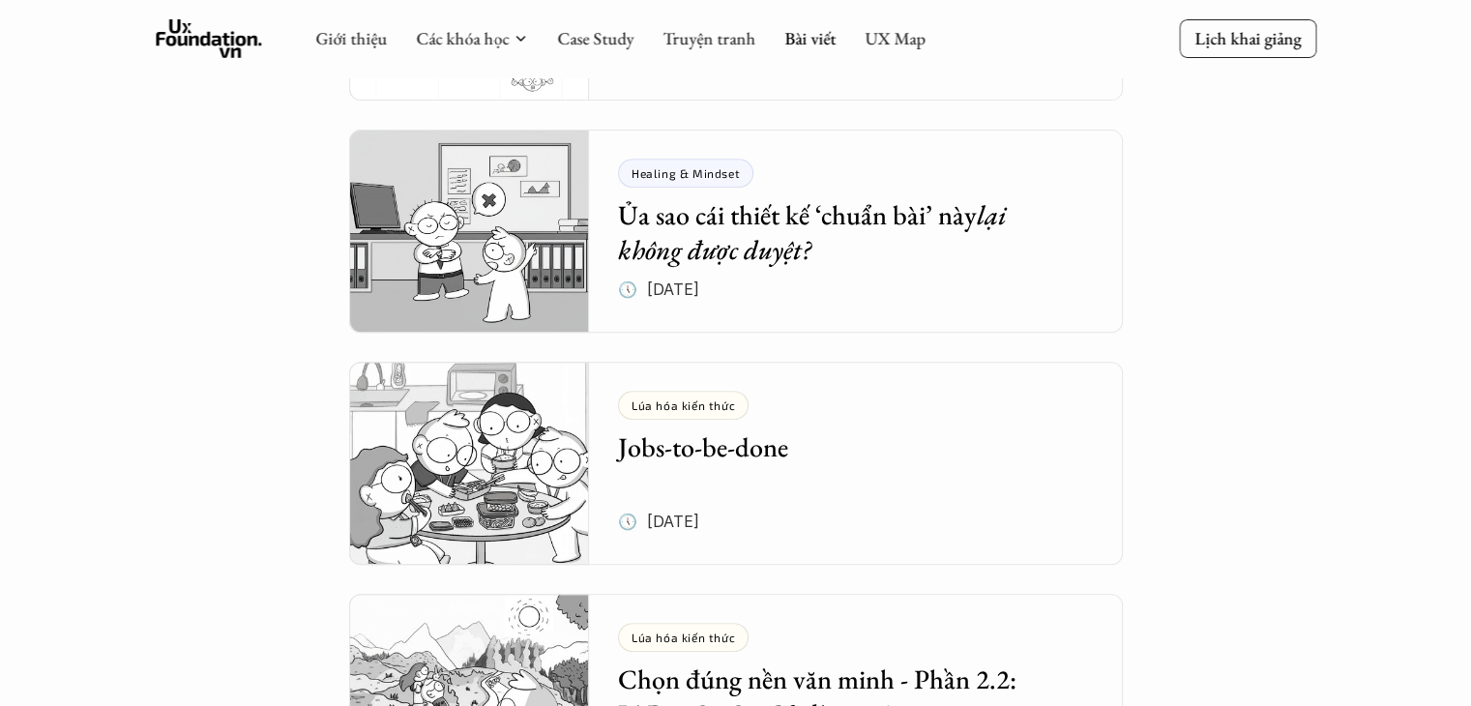
drag, startPoint x: 953, startPoint y: 415, endPoint x: 953, endPoint y: 401, distance: 14.5
click at [953, 413] on div "Lúa hóa kiến thức Jobs-to-be-done" at bounding box center [841, 428] width 447 height 74
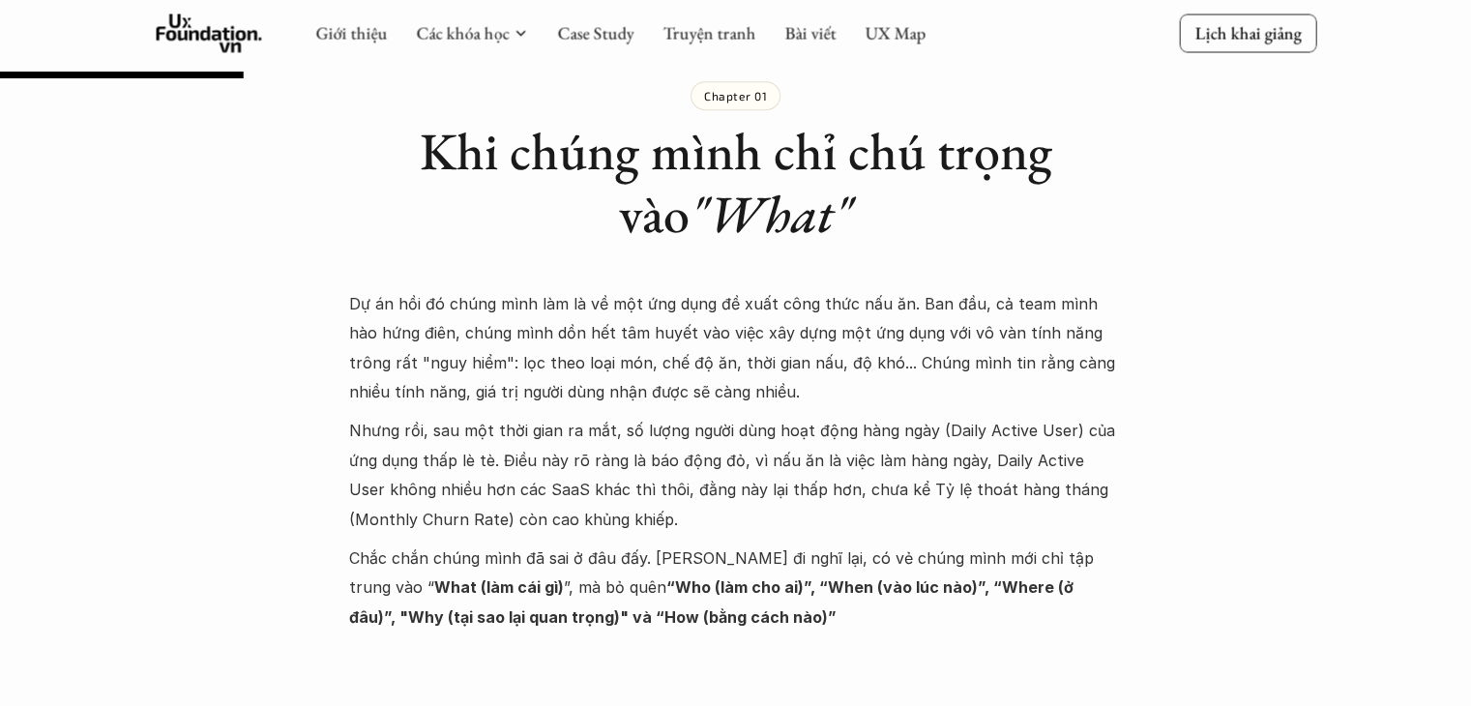
scroll to position [1064, 0]
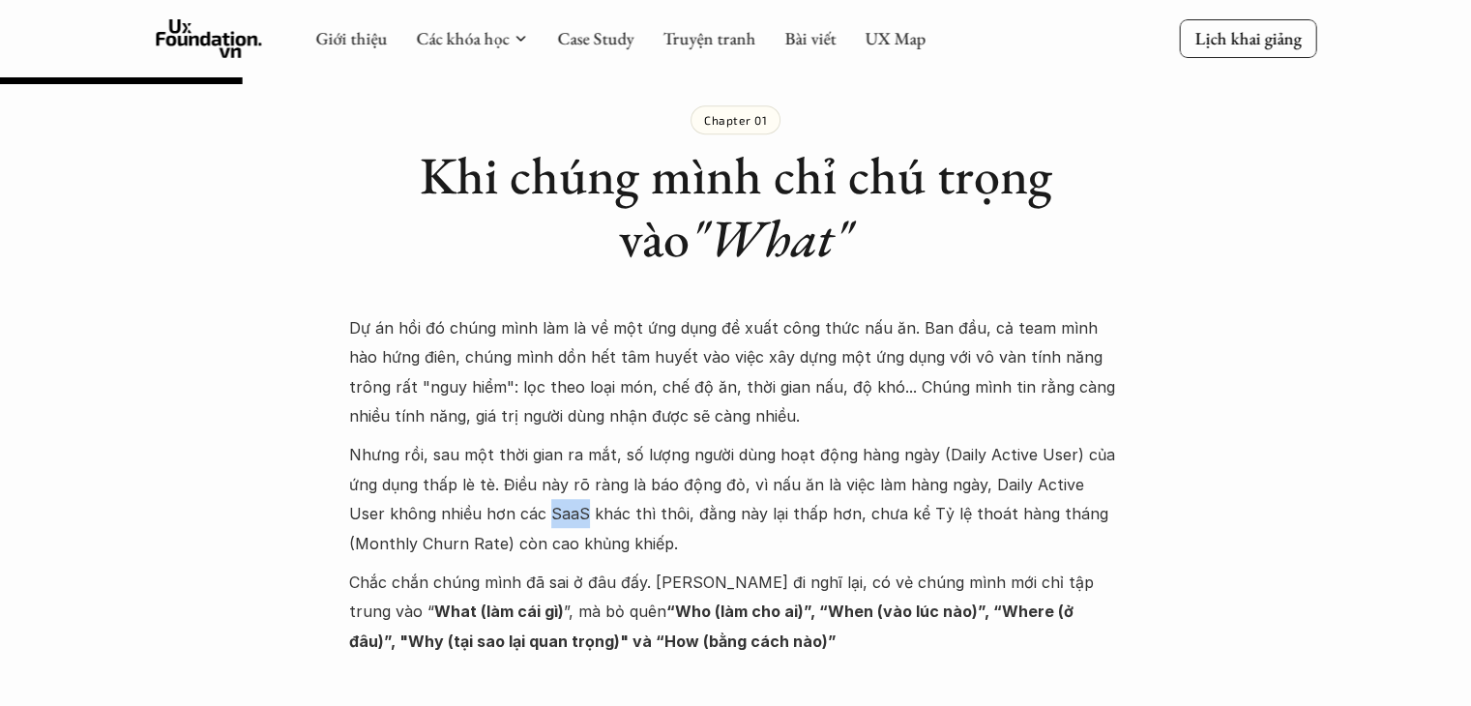
drag, startPoint x: 508, startPoint y: 510, endPoint x: 543, endPoint y: 508, distance: 34.9
click at [543, 508] on p "Nhưng rồi, sau một thời gian ra mắt, số lượng người dùng hoạt động hàng ngày (D…" at bounding box center [736, 499] width 774 height 118
copy p "SaaS"
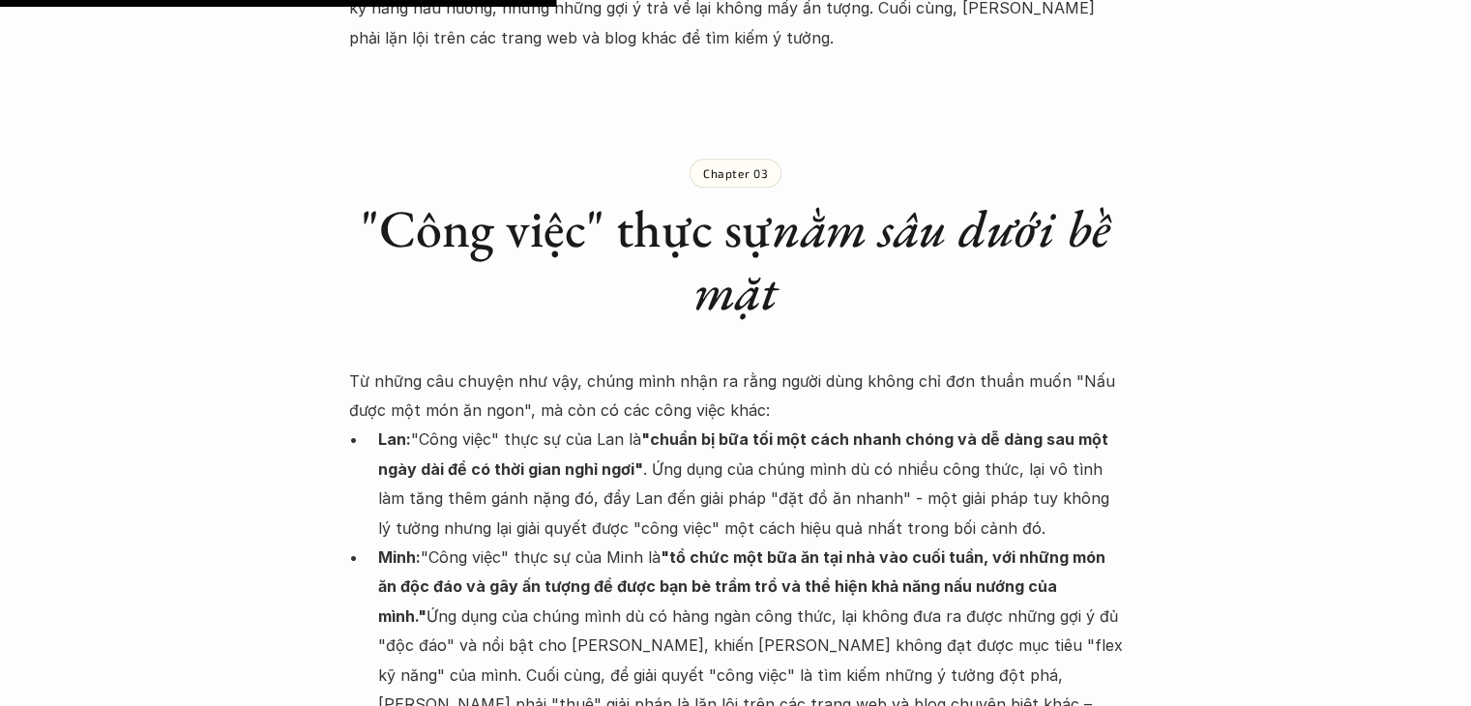
scroll to position [2515, 0]
